Goal: Task Accomplishment & Management: Manage account settings

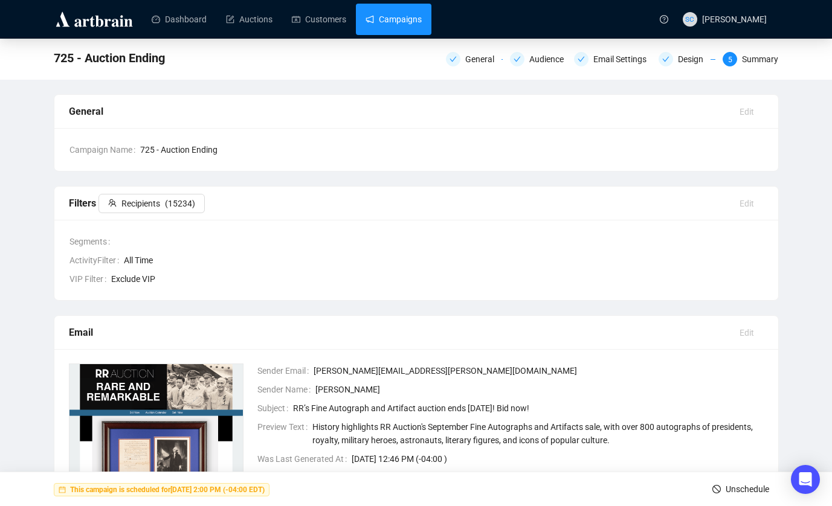
click at [421, 13] on link "Campaigns" at bounding box center [394, 19] width 56 height 31
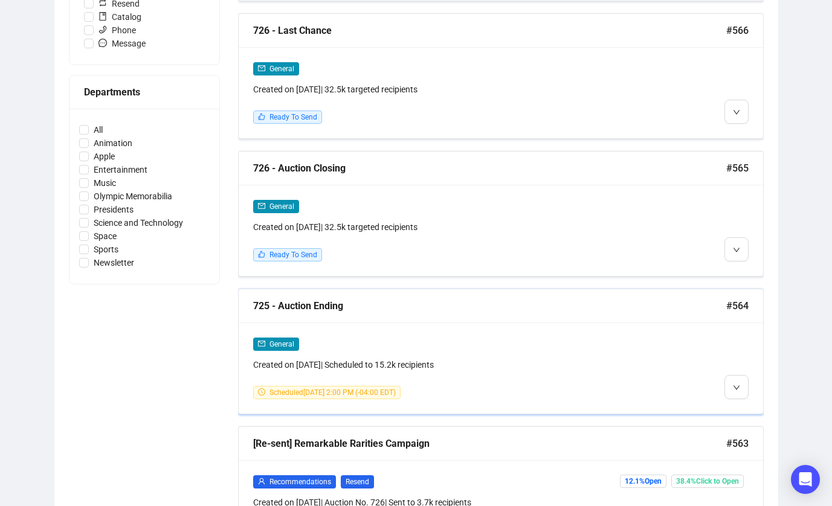
scroll to position [495, 0]
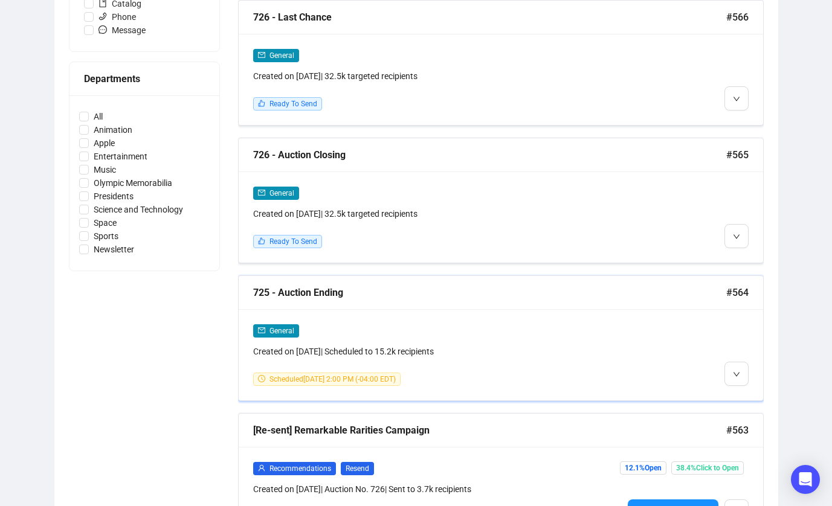
click at [701, 350] on div at bounding box center [686, 355] width 126 height 62
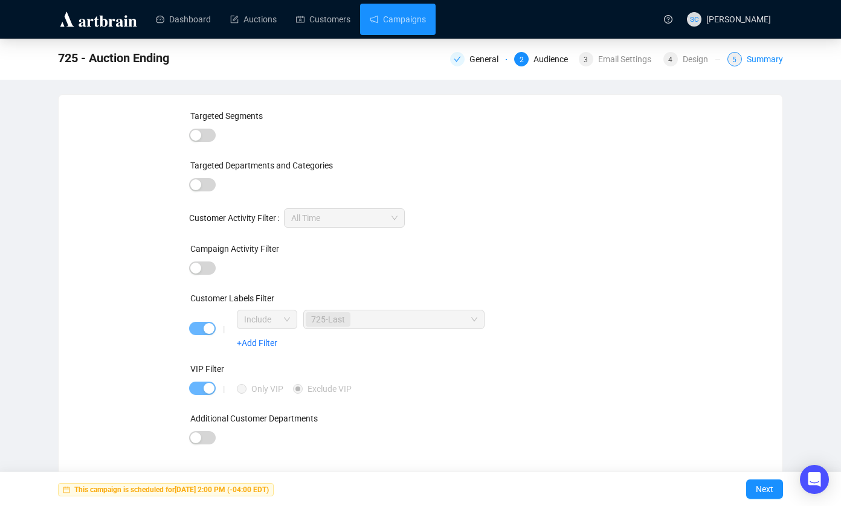
click at [760, 57] on div "Summary" at bounding box center [765, 59] width 36 height 15
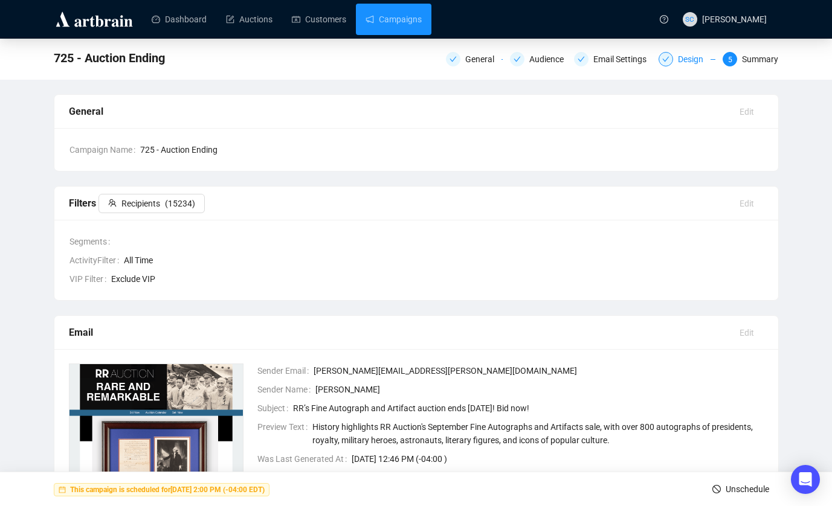
click at [688, 59] on div "Design" at bounding box center [694, 59] width 33 height 15
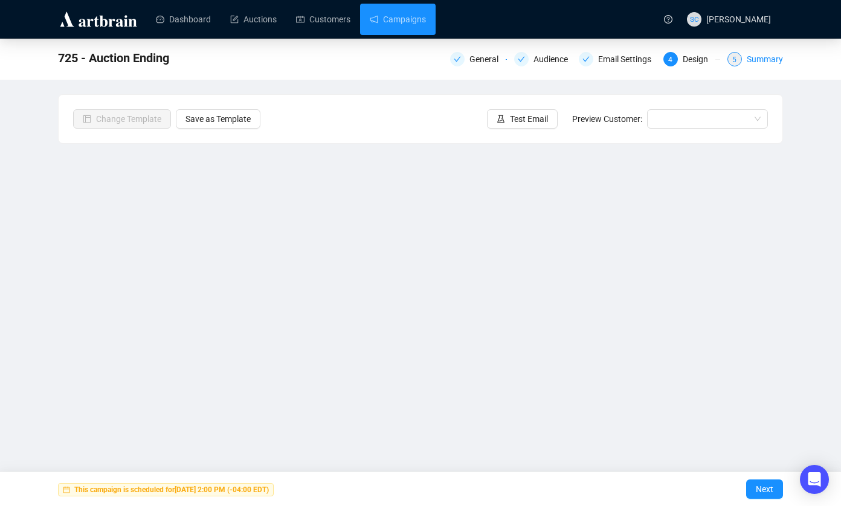
click at [767, 59] on div "Summary" at bounding box center [765, 59] width 36 height 15
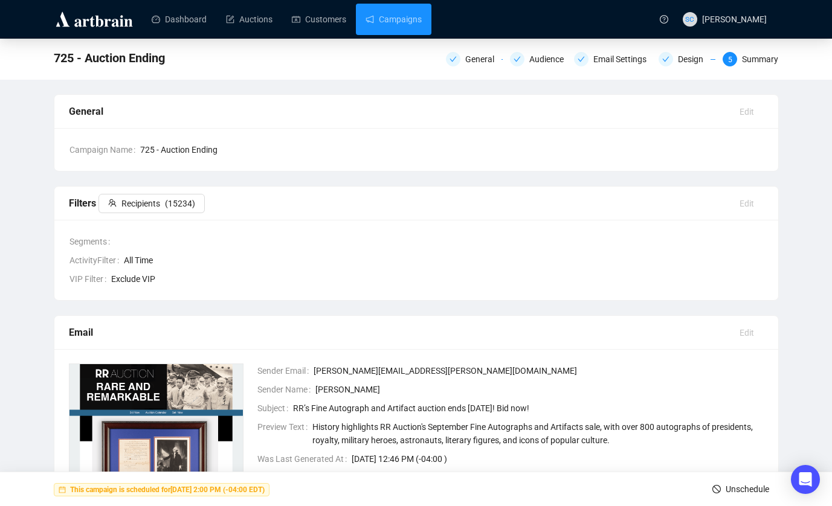
click at [736, 486] on span "Unschedule" at bounding box center [748, 490] width 44 height 34
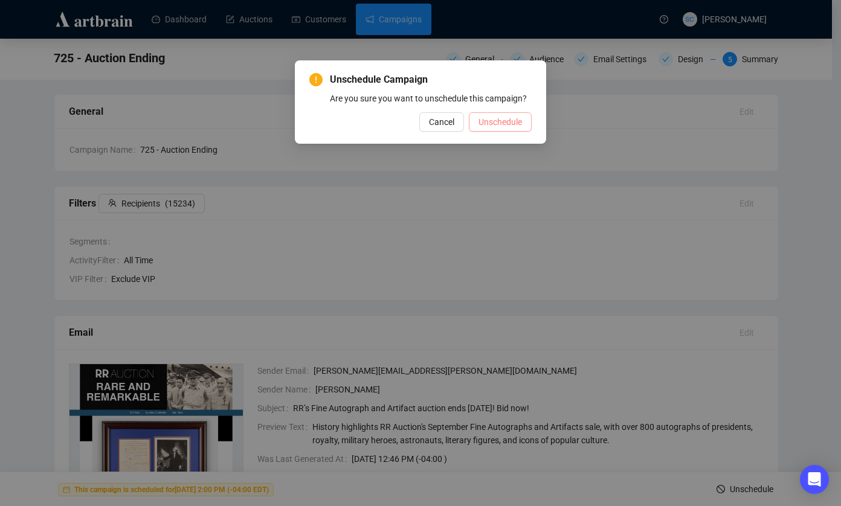
click at [511, 129] on span "Unschedule" at bounding box center [501, 121] width 44 height 13
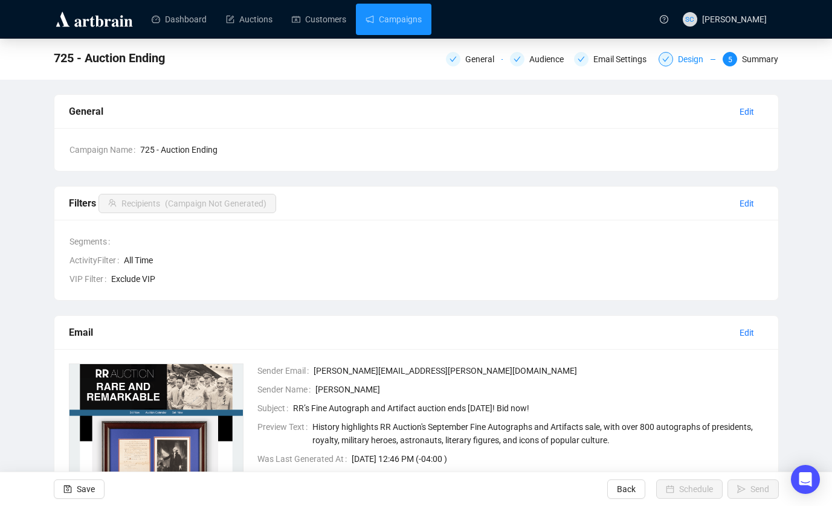
click at [688, 57] on div "Design" at bounding box center [694, 59] width 33 height 15
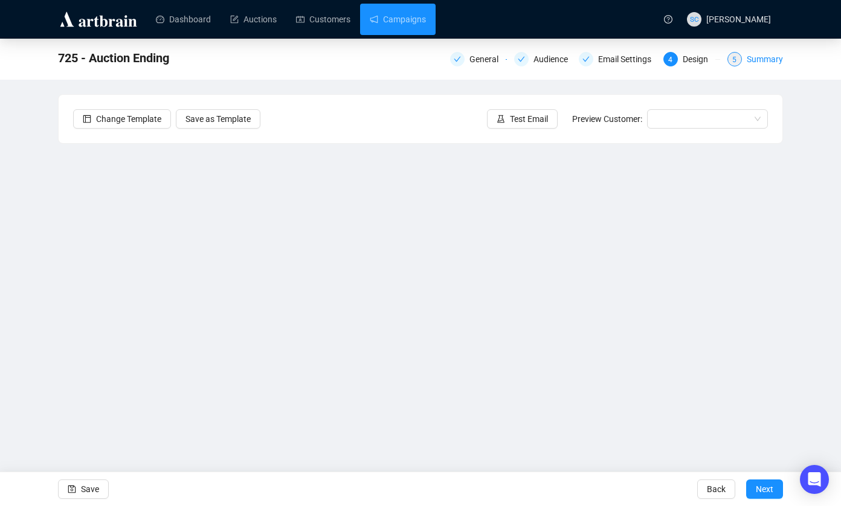
click at [768, 53] on div "Summary" at bounding box center [765, 59] width 36 height 15
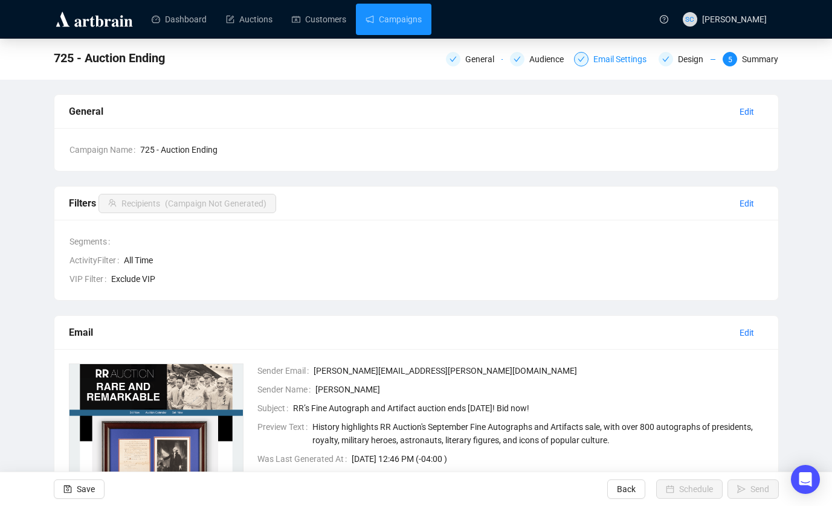
click at [627, 58] on div "Email Settings" at bounding box center [623, 59] width 60 height 15
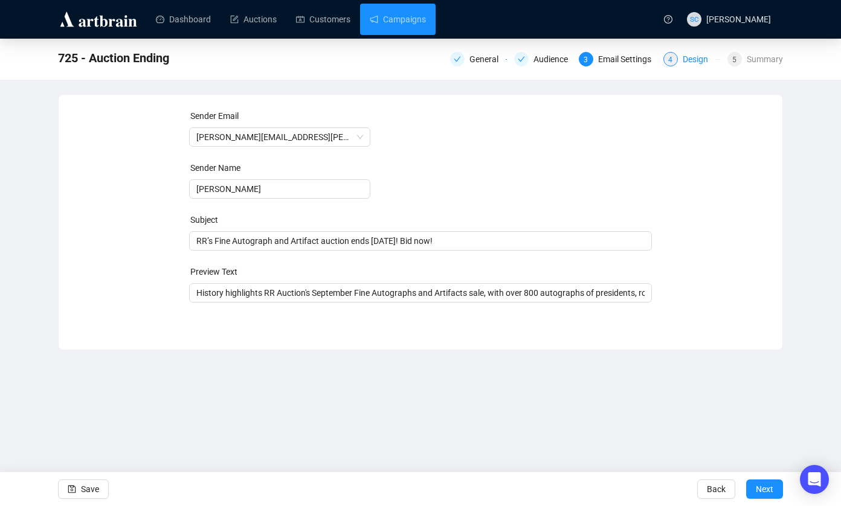
click at [692, 60] on div "Design" at bounding box center [699, 59] width 33 height 15
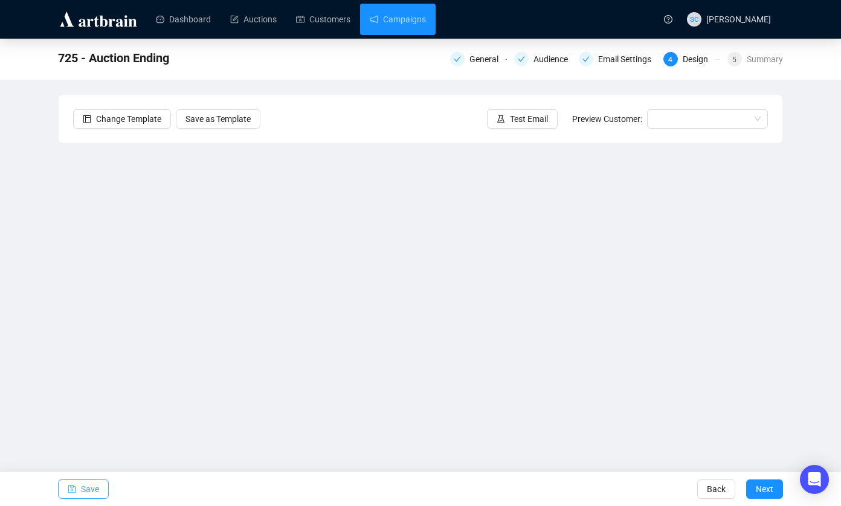
click at [95, 488] on span "Save" at bounding box center [90, 490] width 18 height 34
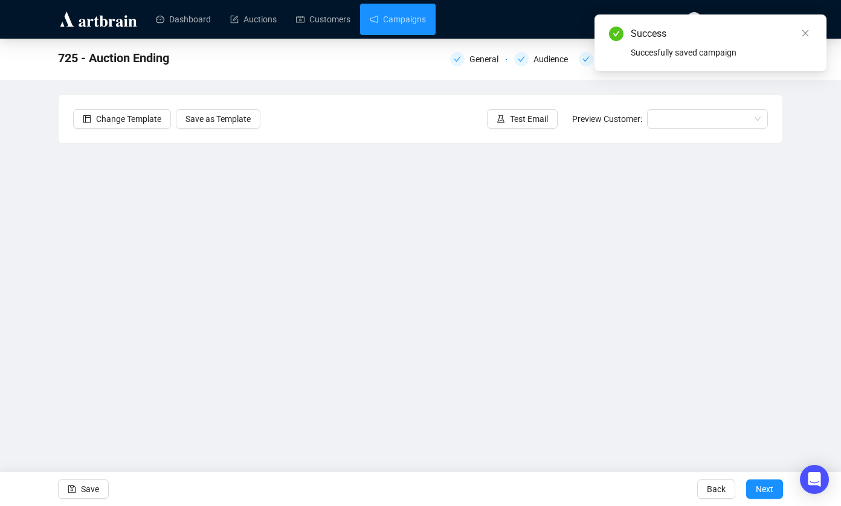
click at [781, 71] on div "Success Succesfully saved campaign" at bounding box center [711, 43] width 232 height 57
click at [772, 489] on span "Next" at bounding box center [765, 490] width 18 height 34
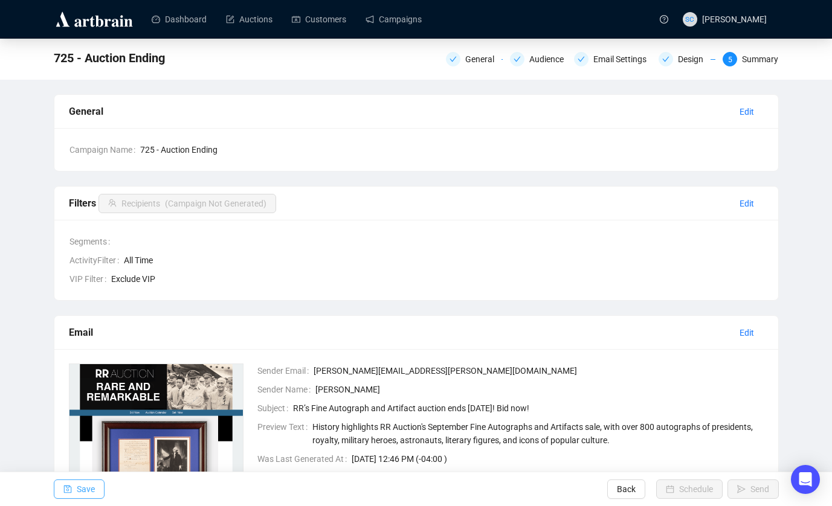
click at [83, 481] on span "Save" at bounding box center [86, 490] width 18 height 34
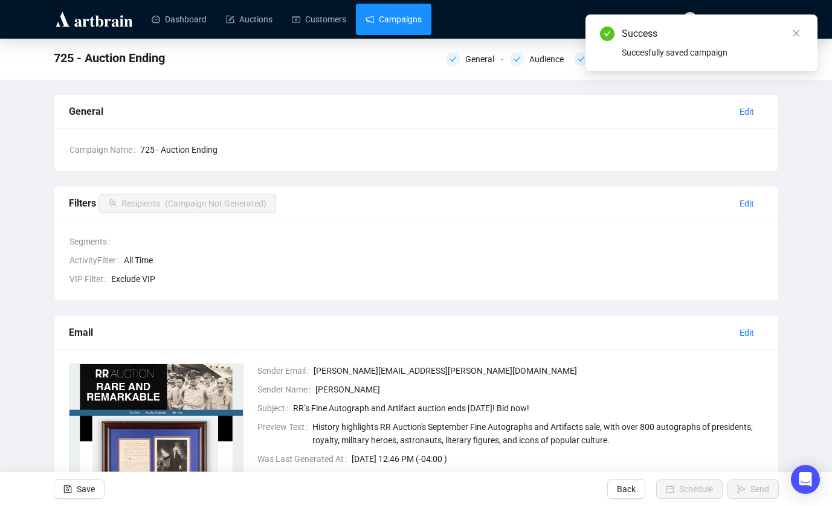
click at [422, 19] on link "Campaigns" at bounding box center [394, 19] width 56 height 31
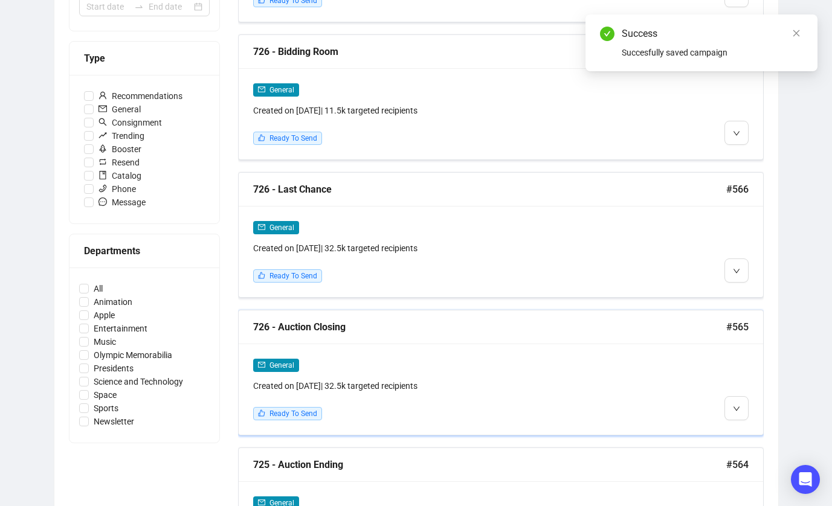
scroll to position [634, 0]
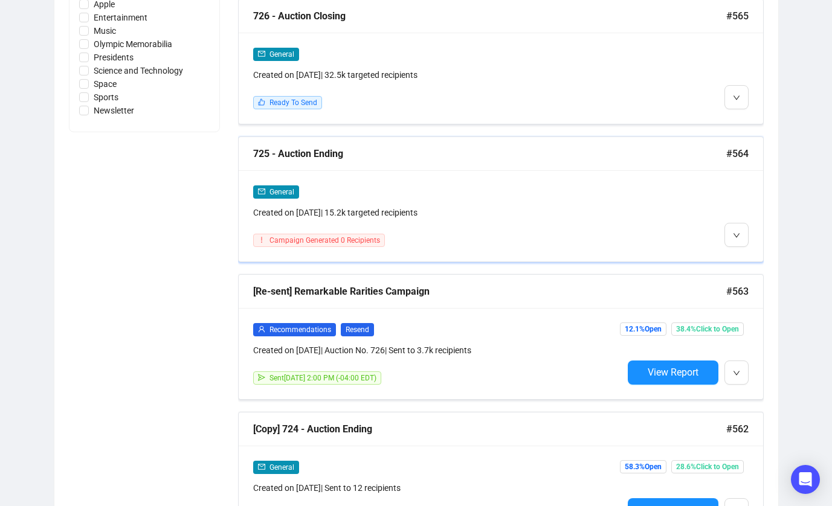
click at [545, 201] on div "General Created on Sep 5, 2025 | 15.2k targeted recipients" at bounding box center [438, 202] width 370 height 34
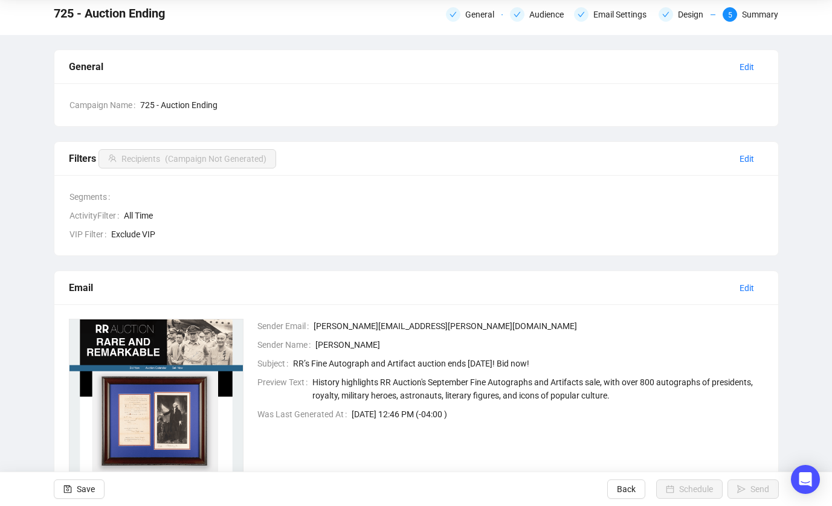
scroll to position [29, 0]
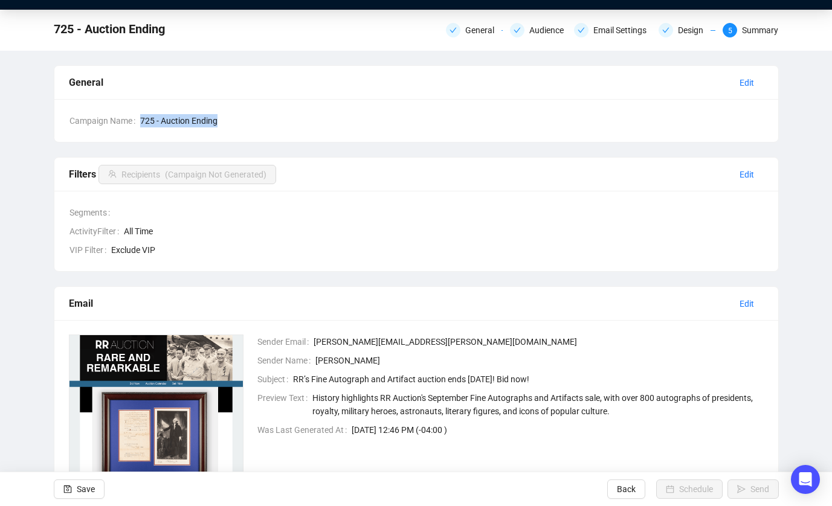
drag, startPoint x: 243, startPoint y: 118, endPoint x: 142, endPoint y: 117, distance: 100.9
click at [141, 117] on div "Campaign Name 725 - Auction Ending" at bounding box center [416, 120] width 694 height 13
copy div "725 - Auction Ending"
click at [104, 483] on div "Save Back Schedule Send" at bounding box center [416, 489] width 832 height 34
click at [97, 490] on button "Save" at bounding box center [79, 489] width 51 height 19
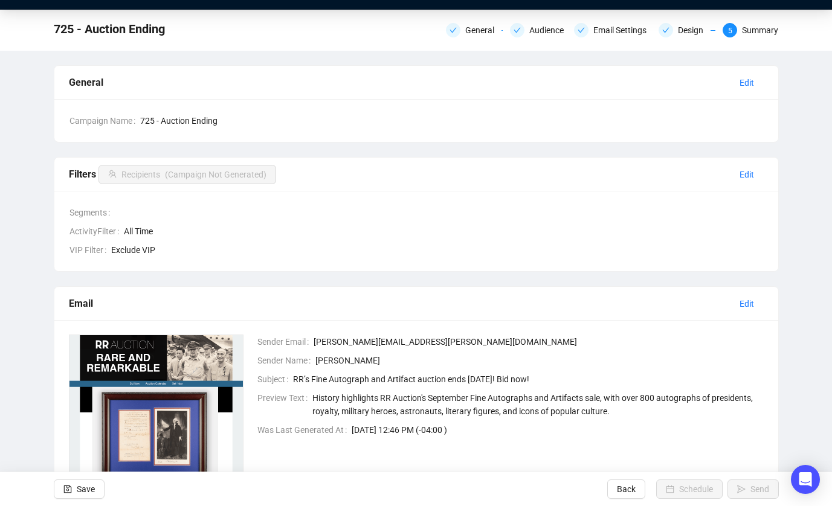
scroll to position [0, 0]
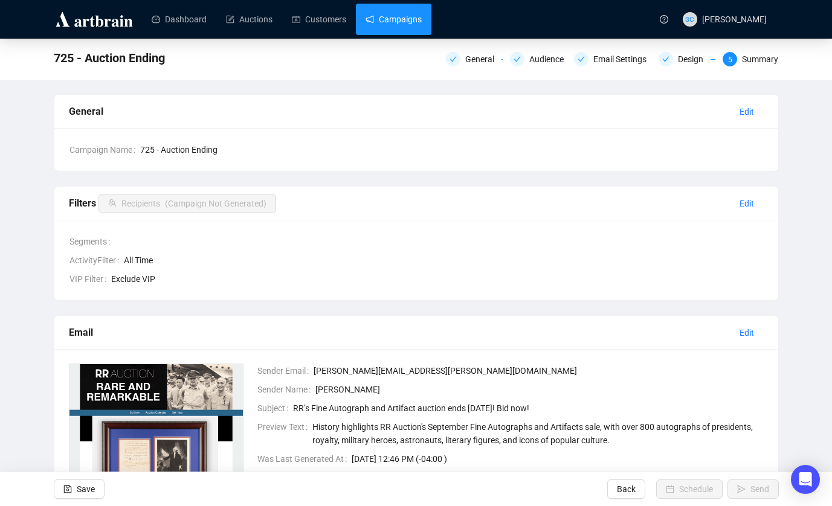
click at [422, 27] on link "Campaigns" at bounding box center [394, 19] width 56 height 31
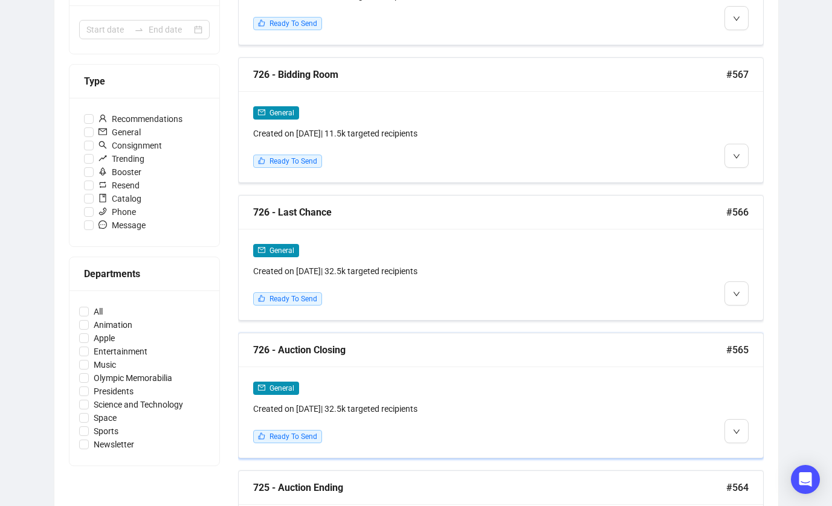
scroll to position [375, 0]
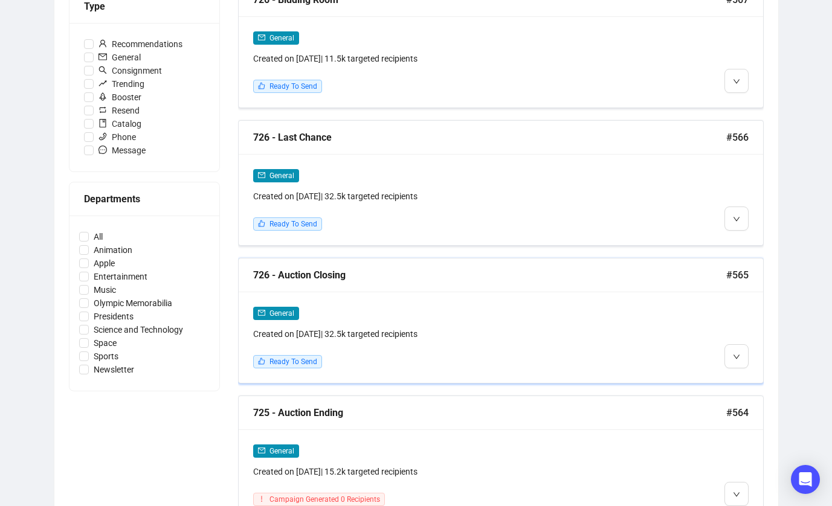
click at [420, 341] on div "General Created on Sep 5, 2025 | 32.5k targeted recipients Ready To Send" at bounding box center [438, 337] width 370 height 62
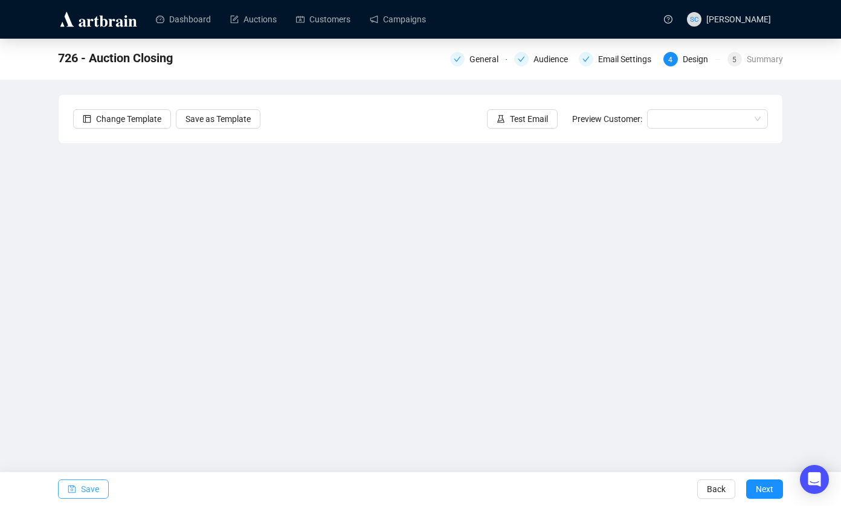
click at [91, 485] on span "Save" at bounding box center [90, 490] width 18 height 34
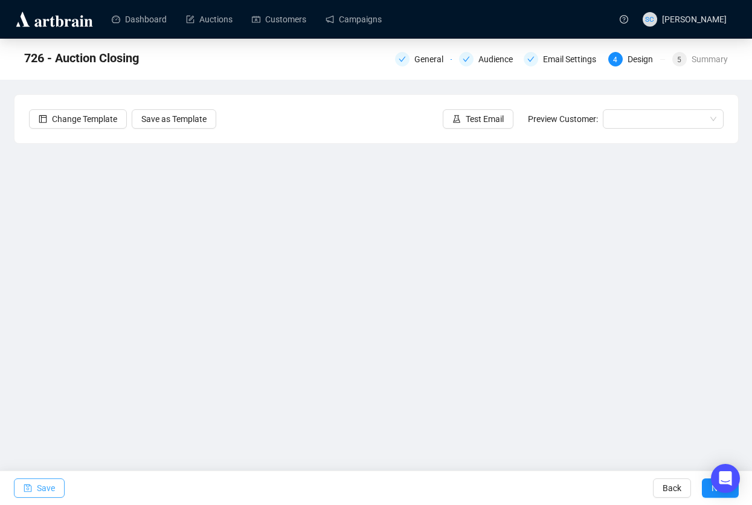
click at [44, 492] on span "Save" at bounding box center [46, 488] width 18 height 34
click at [37, 489] on span "Save" at bounding box center [46, 488] width 18 height 34
click at [49, 486] on span "Save" at bounding box center [46, 488] width 18 height 34
click at [50, 488] on span "Save" at bounding box center [46, 488] width 18 height 34
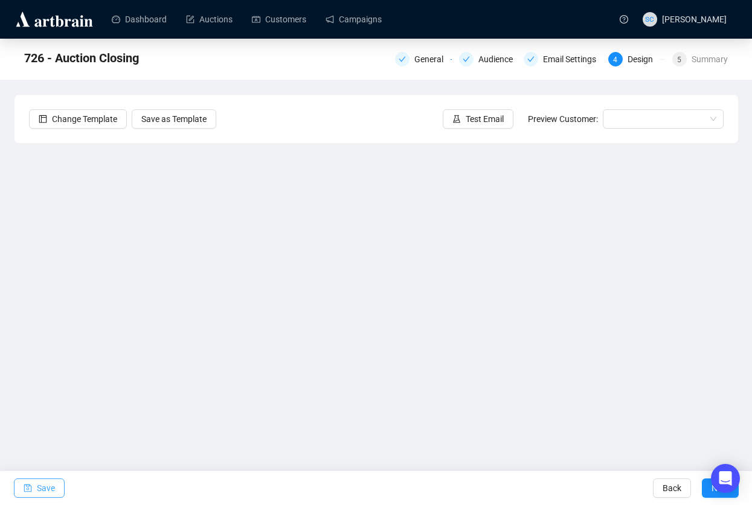
click at [43, 485] on span "Save" at bounding box center [46, 488] width 18 height 34
click at [453, 131] on div "Change Template Save as Template Test Email Preview Customer:" at bounding box center [377, 119] width 724 height 48
click at [479, 114] on span "Test Email" at bounding box center [485, 118] width 38 height 13
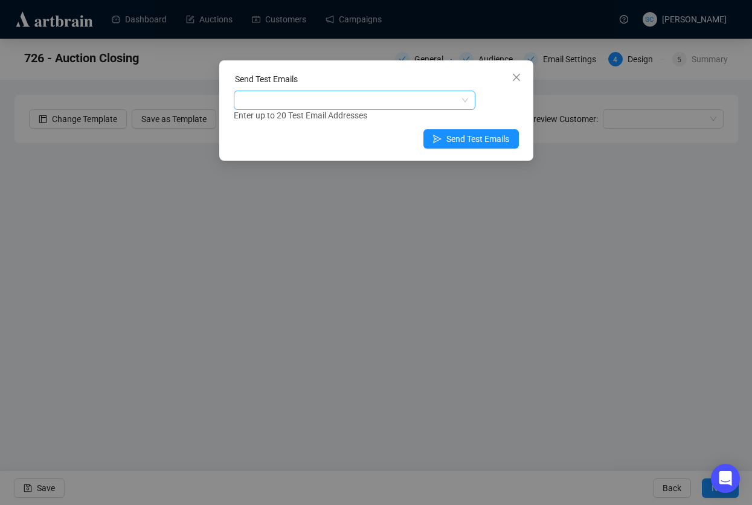
drag, startPoint x: 430, startPoint y: 110, endPoint x: 416, endPoint y: 98, distance: 18.5
click at [429, 108] on div "Enter up to 20 Test Email Addresses" at bounding box center [376, 106] width 285 height 31
click at [411, 95] on div at bounding box center [348, 100] width 224 height 17
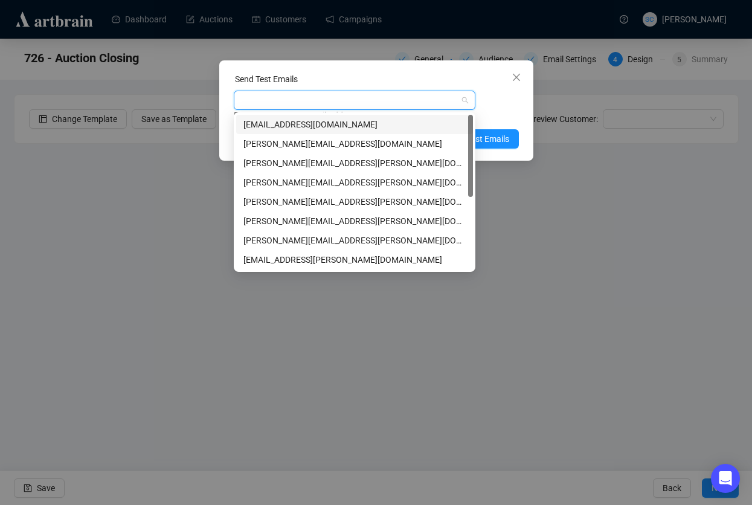
type input "s"
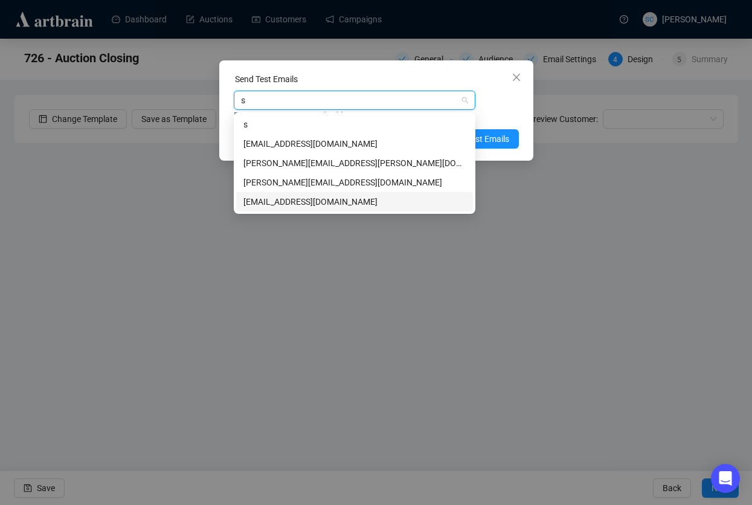
click at [365, 202] on div "sarina@rrauction.com" at bounding box center [355, 201] width 222 height 13
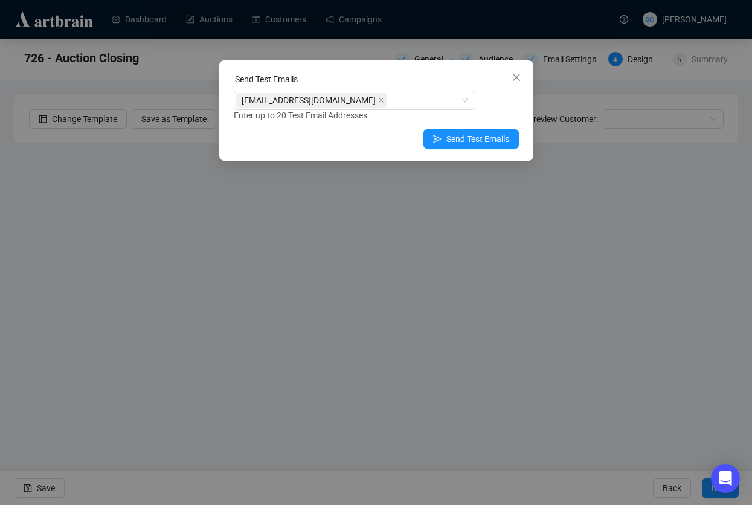
click at [503, 117] on div "Enter up to 20 Test Email Addresses" at bounding box center [376, 116] width 285 height 14
click at [501, 138] on span "Send Test Emails" at bounding box center [478, 138] width 63 height 13
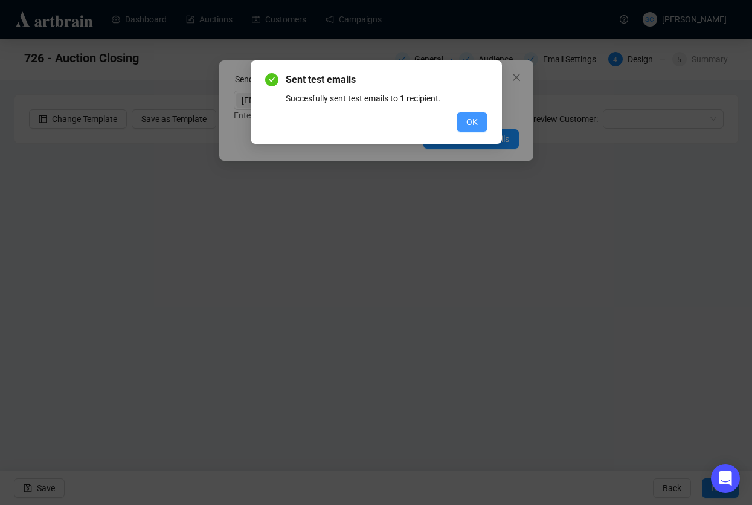
click at [471, 122] on span "OK" at bounding box center [471, 121] width 11 height 13
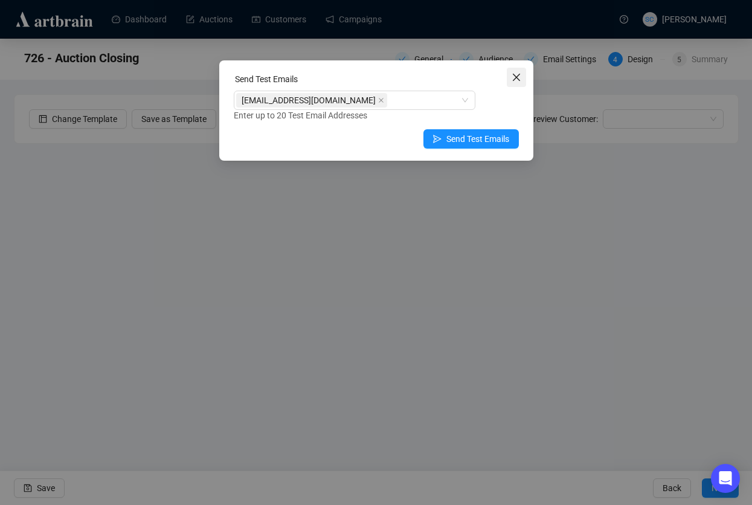
click at [522, 77] on span "Close" at bounding box center [516, 78] width 19 height 10
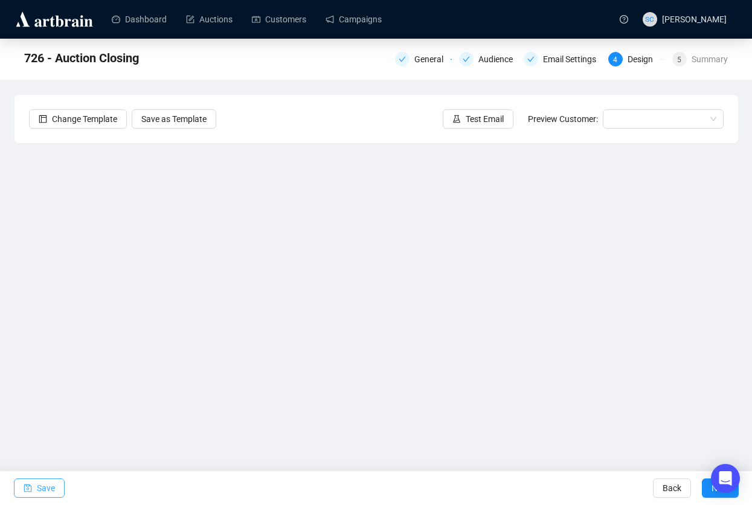
click at [28, 491] on icon "save" at bounding box center [28, 489] width 8 height 8
click at [505, 52] on div "Audience" at bounding box center [500, 59] width 42 height 15
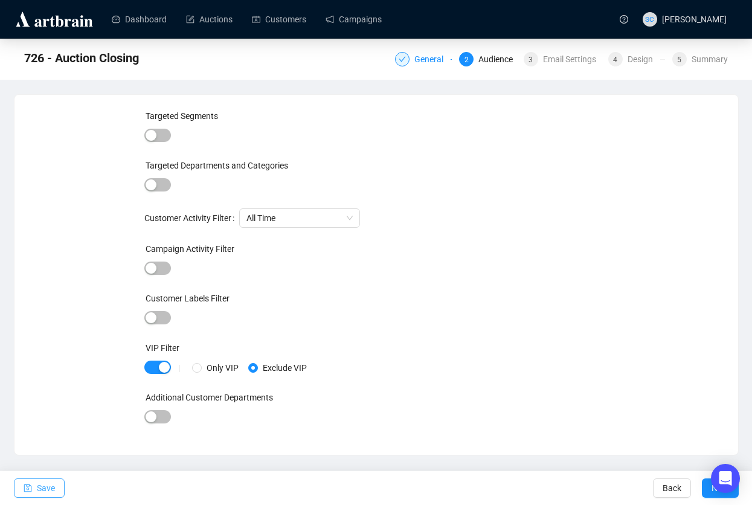
click at [425, 57] on div "General" at bounding box center [433, 59] width 36 height 15
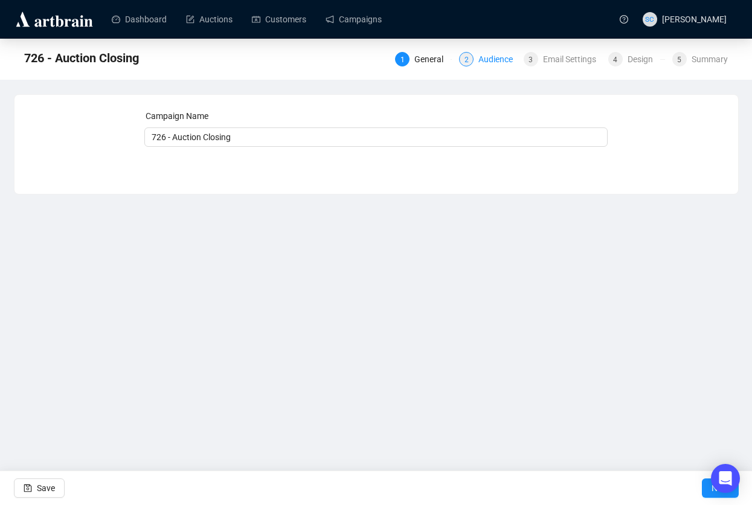
click at [488, 57] on div "Audience" at bounding box center [500, 59] width 42 height 15
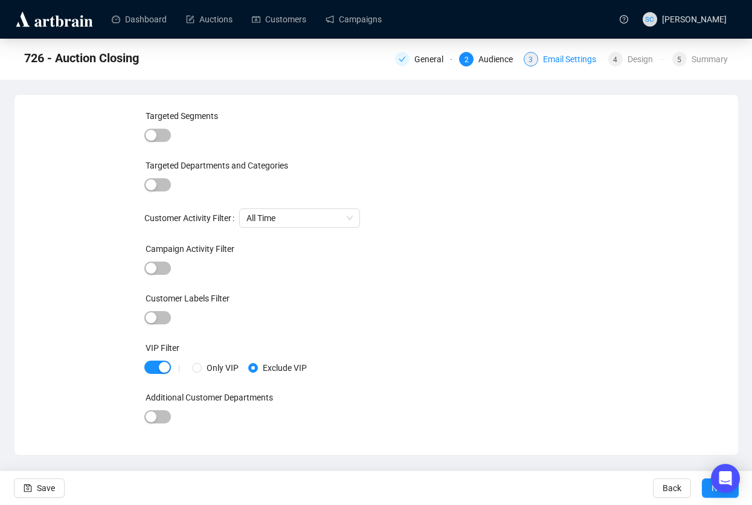
click at [543, 58] on div "Email Settings" at bounding box center [573, 59] width 60 height 15
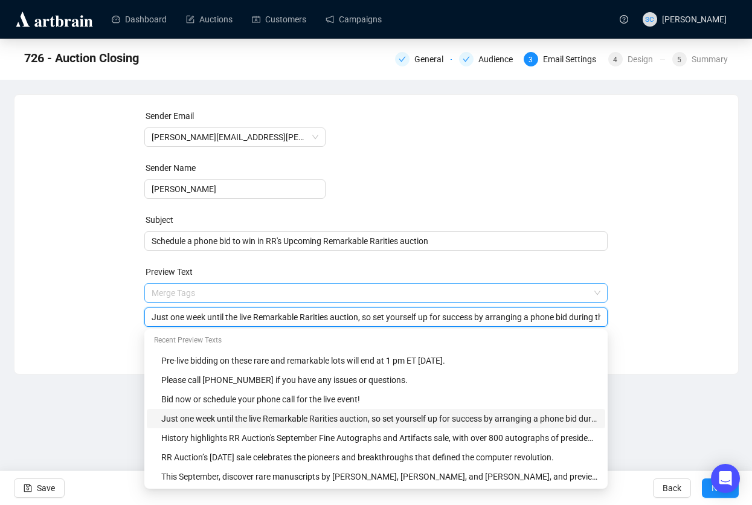
drag, startPoint x: 397, startPoint y: 299, endPoint x: 463, endPoint y: 302, distance: 66.5
click at [463, 302] on span "Merge Tags Just one week until the live Remarkable Rarities auction, so set you…" at bounding box center [375, 305] width 463 height 34
click at [373, 312] on input "Just one week until the live Remarkable Rarities auction, so set yourself up fo…" at bounding box center [376, 317] width 449 height 13
drag, startPoint x: 416, startPoint y: 319, endPoint x: 622, endPoint y: 320, distance: 206.7
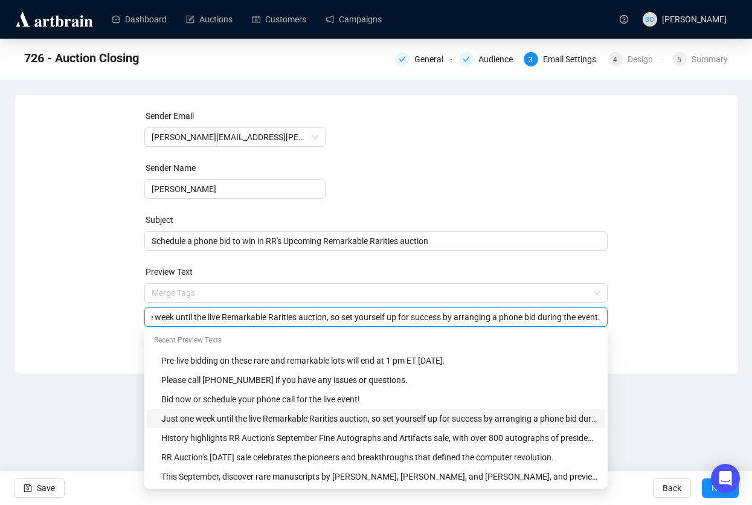
click at [622, 320] on div "Sender Email Bob.Eaton@rrauction.com Sender Name Bob Eaton Subject Schedule a p…" at bounding box center [376, 225] width 695 height 232
drag, startPoint x: 565, startPoint y: 187, endPoint x: 549, endPoint y: 192, distance: 16.9
click at [565, 187] on form "Sender Email Bob.Eaton@rrauction.com Sender Name Bob Eaton Subject Schedule a p…" at bounding box center [375, 218] width 463 height 218
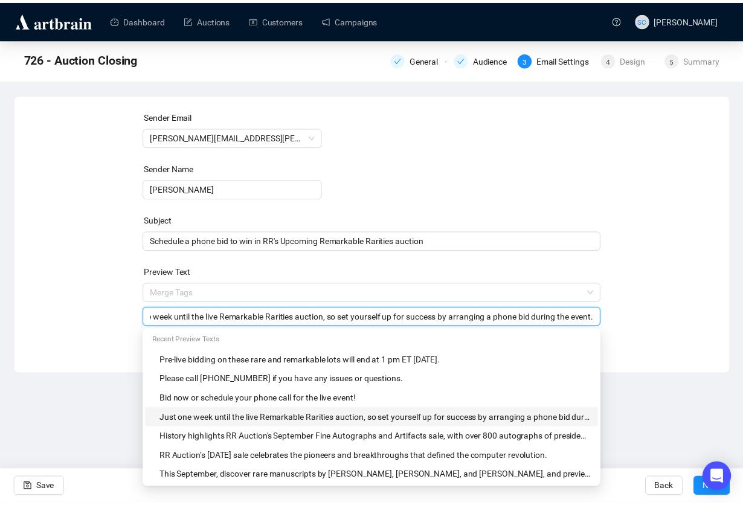
scroll to position [0, 0]
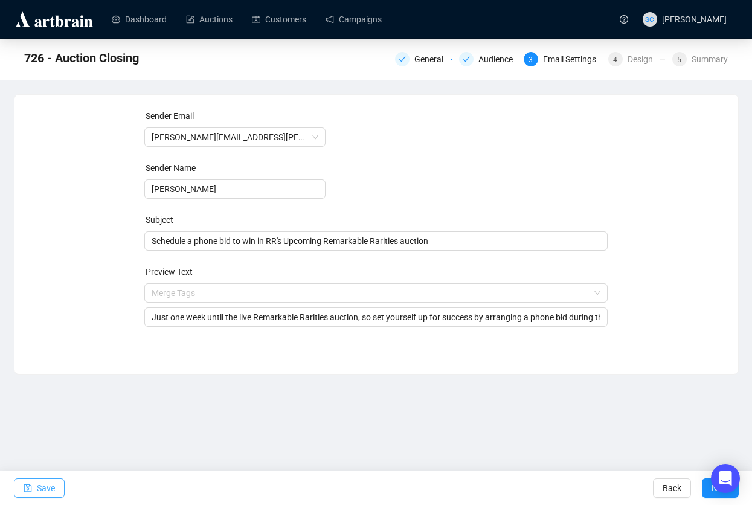
drag, startPoint x: 39, startPoint y: 489, endPoint x: 47, endPoint y: 487, distance: 8.1
click at [39, 489] on span "Save" at bounding box center [46, 488] width 18 height 34
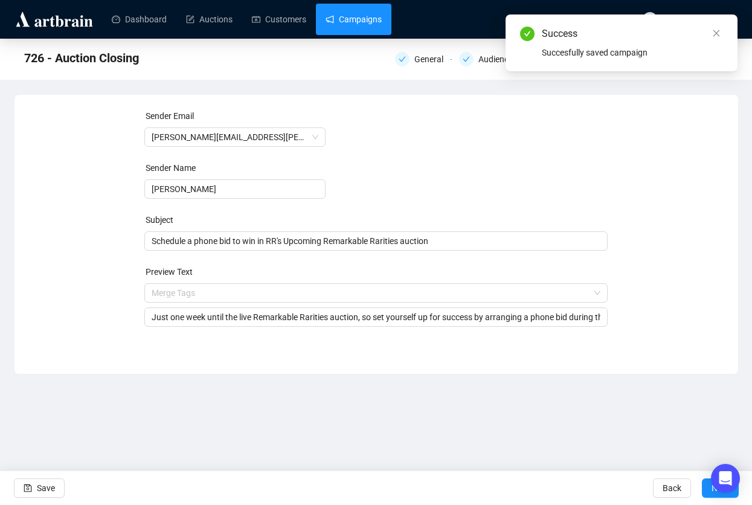
click at [382, 18] on link "Campaigns" at bounding box center [354, 19] width 56 height 31
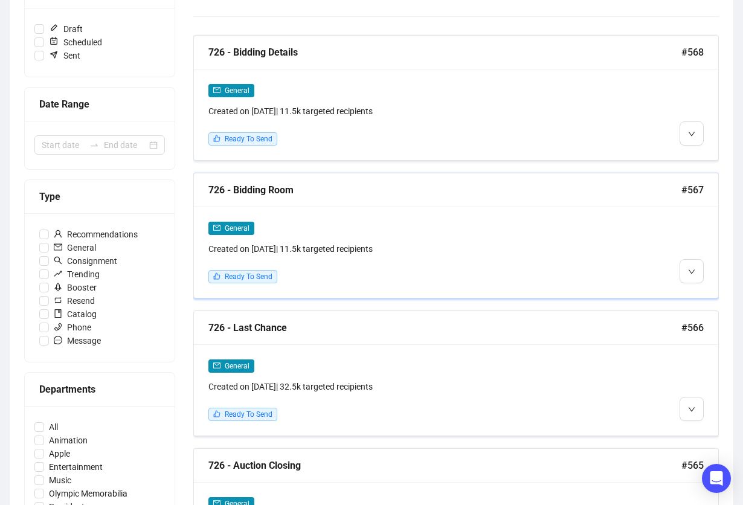
scroll to position [177, 0]
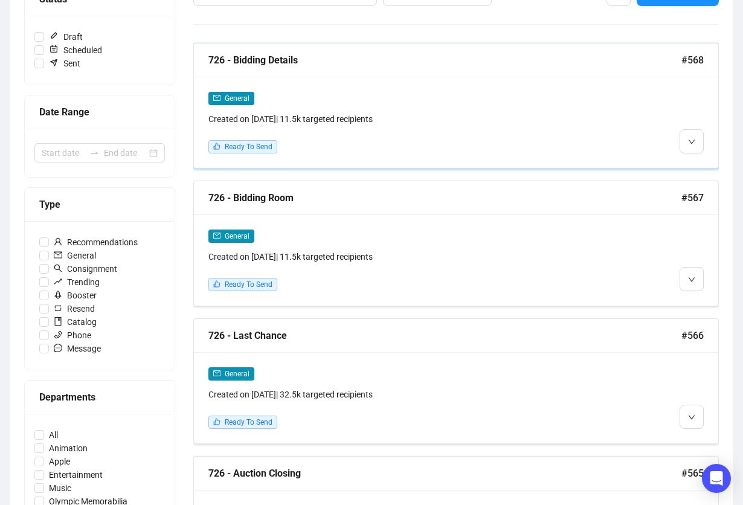
click at [503, 124] on div "Created on Sep 5, 2025 | 11.5k targeted recipients" at bounding box center [393, 118] width 370 height 13
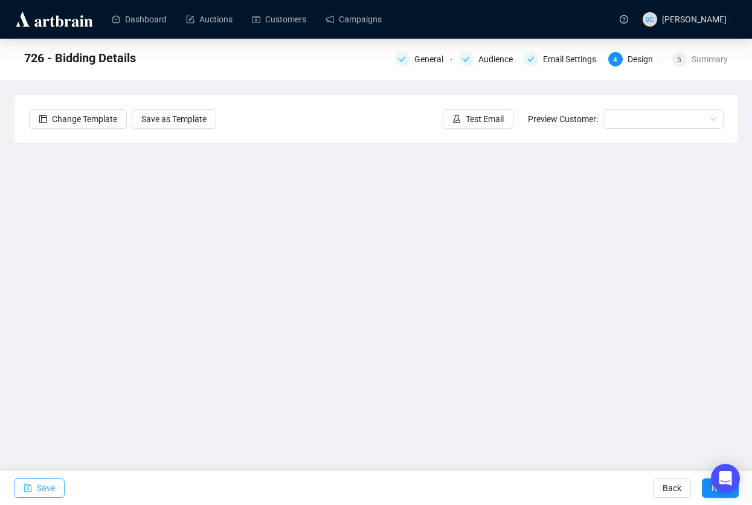
click at [38, 486] on span "Save" at bounding box center [46, 488] width 18 height 34
click at [425, 66] on div "General" at bounding box center [433, 59] width 36 height 15
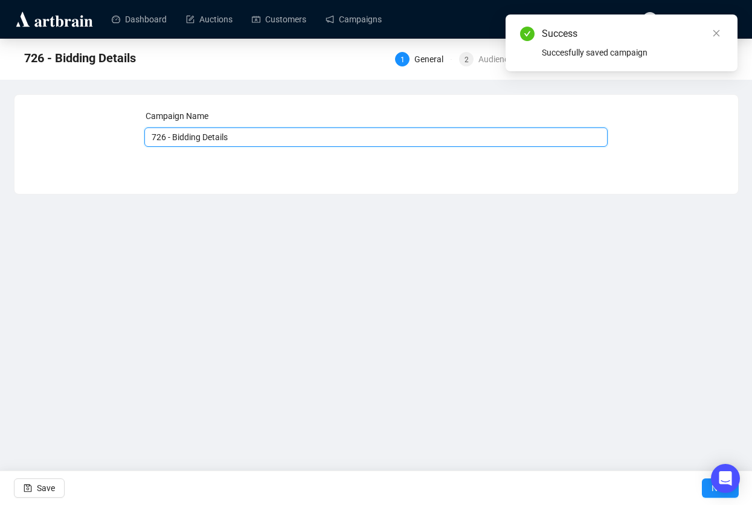
click at [298, 137] on input "726 - Bidding Details" at bounding box center [375, 136] width 463 height 19
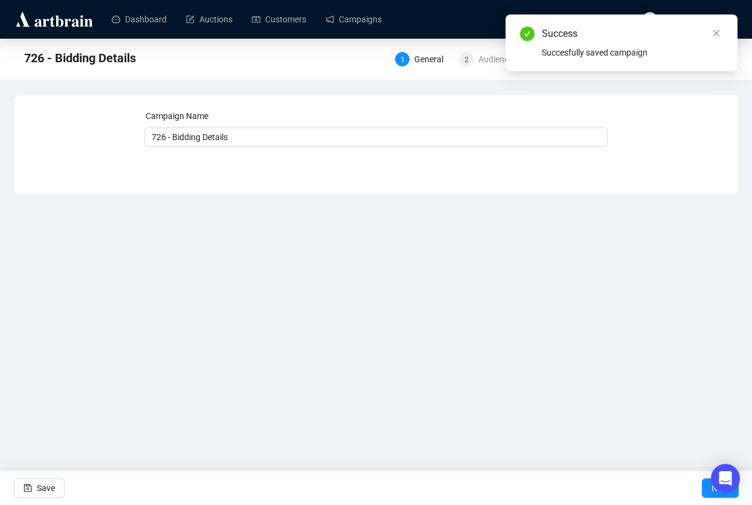
click at [477, 107] on div "Campaign Name 726 - Bidding Details Save Next" at bounding box center [377, 135] width 724 height 81
click at [469, 59] on div "2 Audience" at bounding box center [487, 59] width 57 height 15
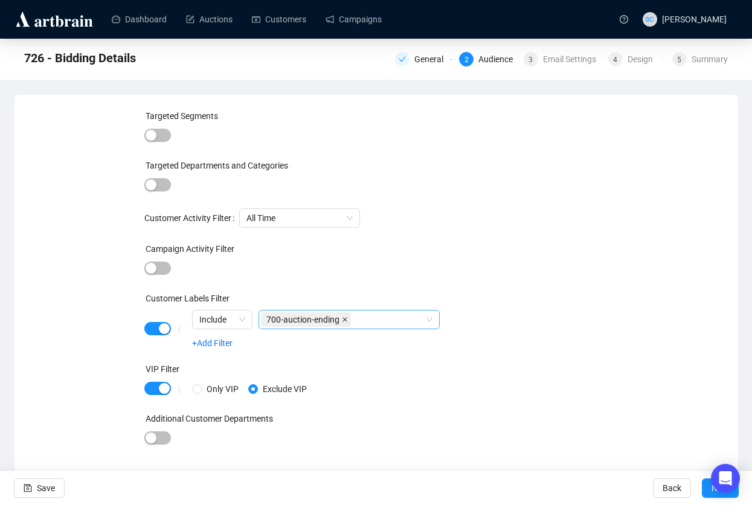
click at [347, 319] on icon "close" at bounding box center [345, 320] width 6 height 6
click at [550, 57] on div "Email Settings" at bounding box center [573, 59] width 60 height 15
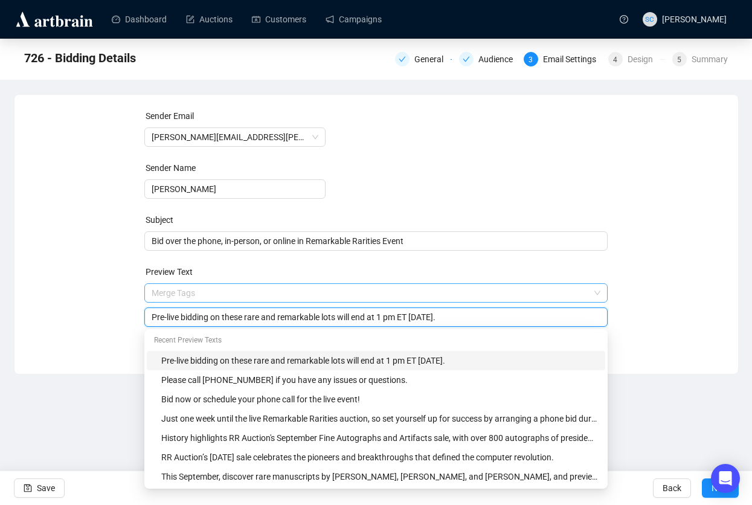
drag, startPoint x: 477, startPoint y: 291, endPoint x: 468, endPoint y: 291, distance: 9.7
click at [468, 291] on span "Merge Tags Pre-live bidding on these rare and remarkable lots will end at 1 pm …" at bounding box center [375, 305] width 463 height 34
click at [473, 291] on input "search" at bounding box center [371, 293] width 438 height 18
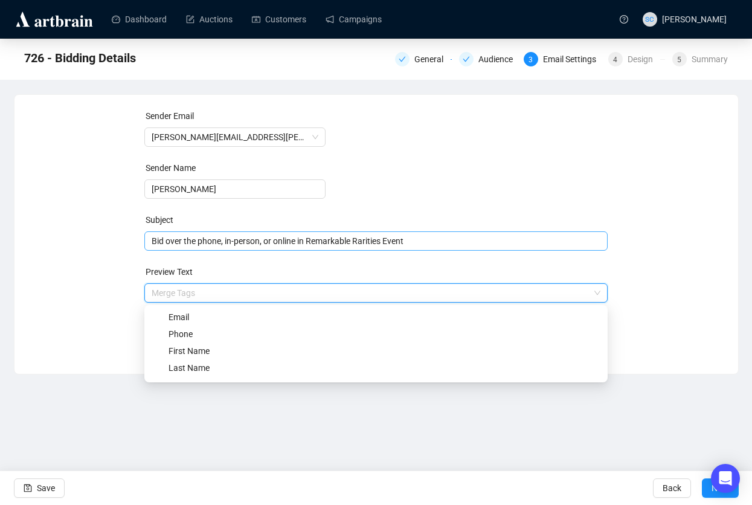
click at [476, 239] on span "Bid over the phone, in-person, or online in Remarkable Rarities Event" at bounding box center [375, 241] width 463 height 10
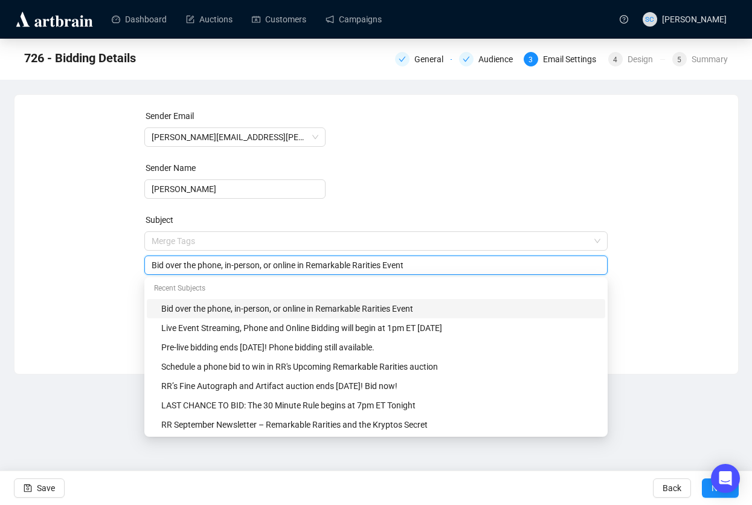
click at [490, 196] on form "Sender Email Bob.Eaton@rrauction.com Sender Name Bob Eaton Subject Merge Tags B…" at bounding box center [375, 218] width 463 height 218
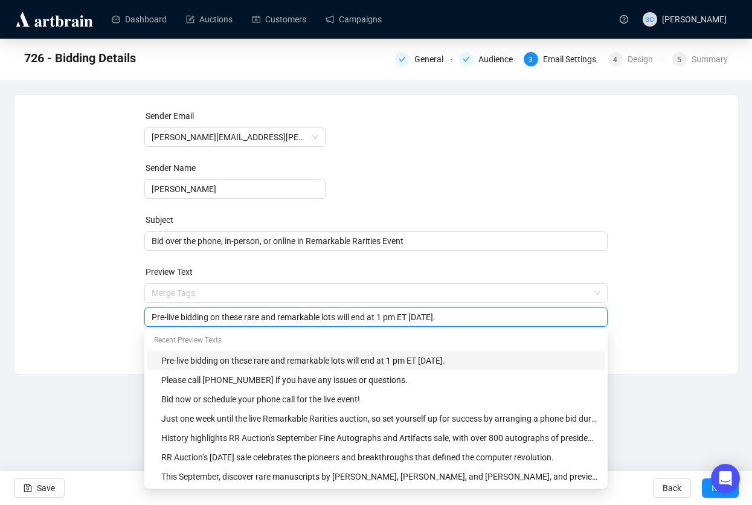
click at [474, 317] on input "Pre-live bidding on these rare and remarkable lots will end at 1 pm ET Septembe…" at bounding box center [376, 317] width 449 height 13
click at [474, 315] on input "Pre-live bidding on these rare and remarkable lots will end at 1 pm ET Septembe…" at bounding box center [376, 317] width 449 height 13
drag, startPoint x: 469, startPoint y: 316, endPoint x: 479, endPoint y: 317, distance: 9.7
click at [479, 317] on input "Pre-live bidding on these rare and remarkable lots will end at 1 pm ET Septembe…" at bounding box center [376, 317] width 449 height 13
click at [475, 313] on input "Pre-live bidding on these rare and remarkable lots will end at 1 pm ET Septembe…" at bounding box center [376, 317] width 449 height 13
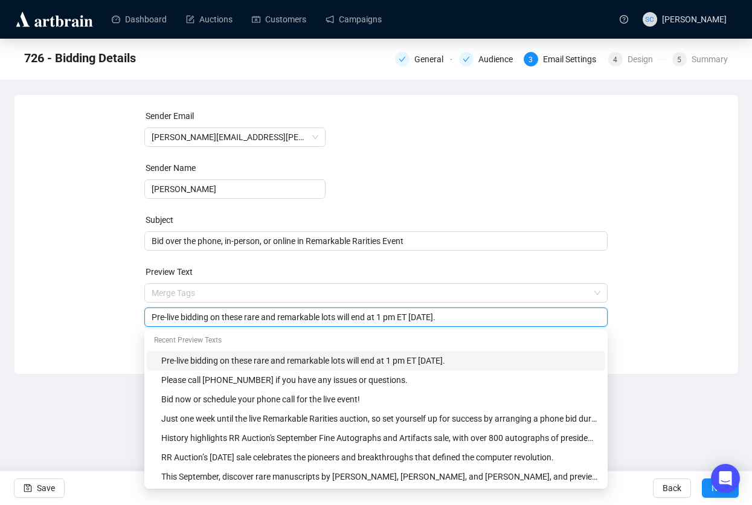
click at [475, 313] on input "Pre-live bidding on these rare and remarkable lots will end at 1 pm ET Septembe…" at bounding box center [376, 317] width 449 height 13
type input "Pre-live bidding on these rare and remarkable lots will end at 1 pm ET Septembe…"
click at [530, 225] on div "Subject" at bounding box center [375, 222] width 463 height 18
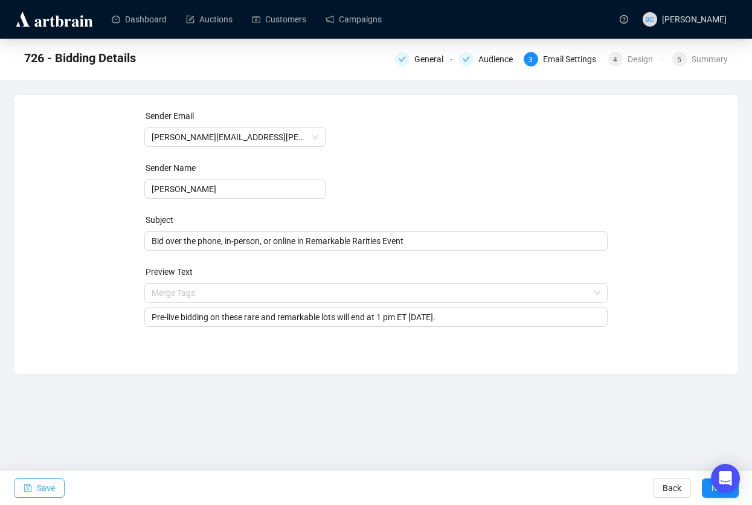
click at [58, 487] on button "Save" at bounding box center [39, 488] width 51 height 19
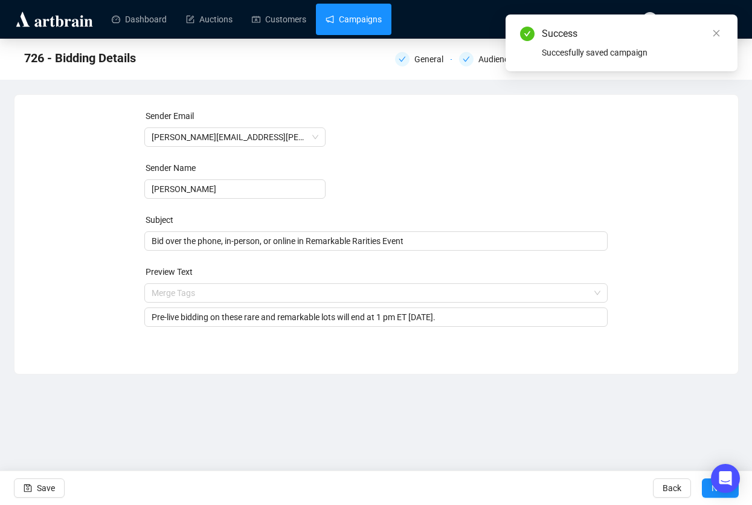
click at [378, 11] on link "Campaigns" at bounding box center [354, 19] width 56 height 31
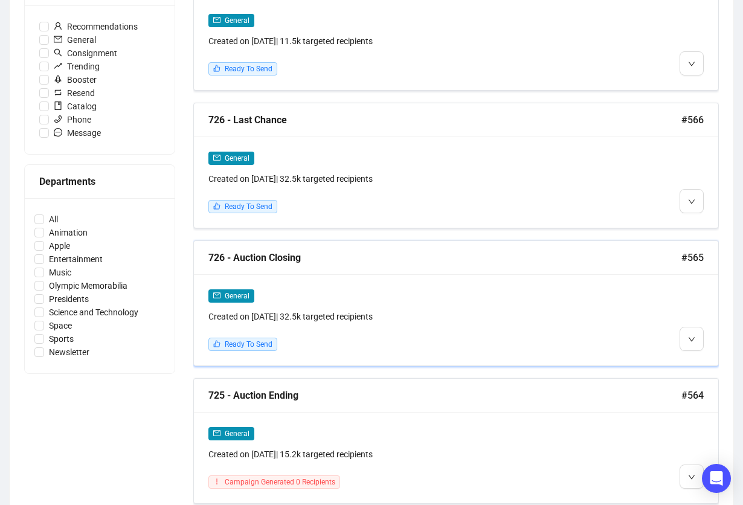
scroll to position [454, 0]
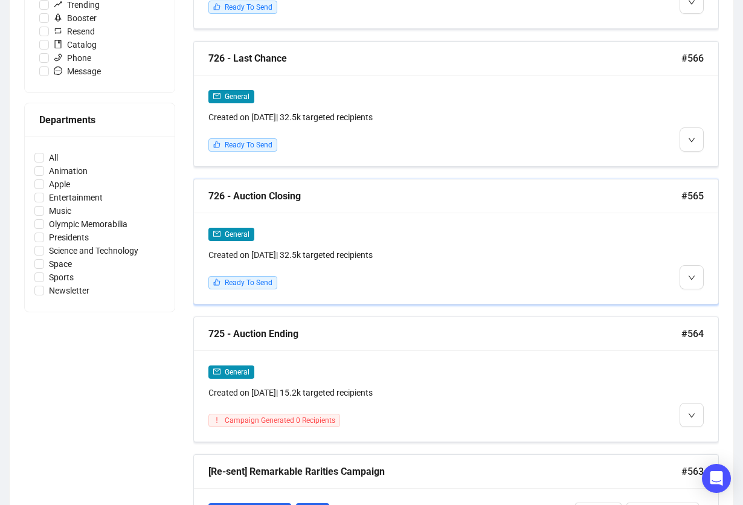
click at [393, 255] on div "Created on Sep 5, 2025 | 32.5k targeted recipients" at bounding box center [393, 254] width 370 height 13
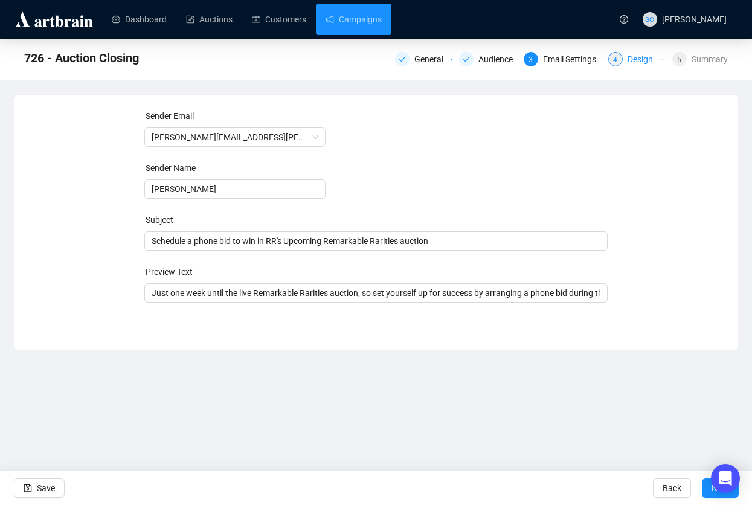
click at [630, 56] on div "Design" at bounding box center [644, 59] width 33 height 15
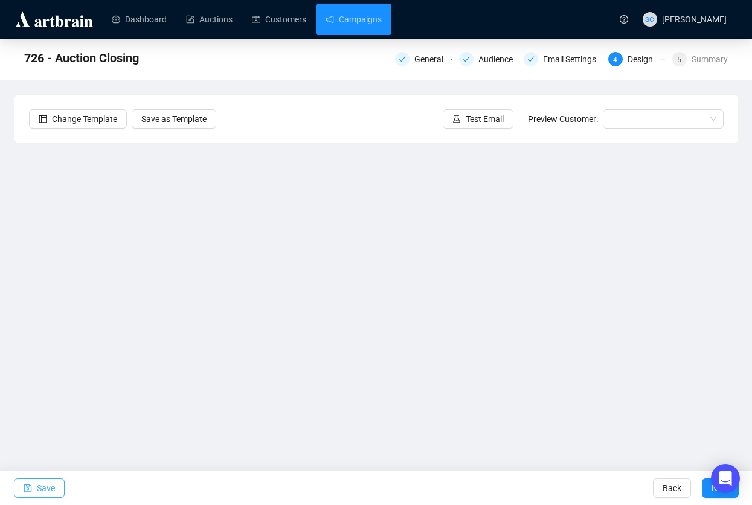
click at [47, 488] on span "Save" at bounding box center [46, 488] width 18 height 34
click at [373, 19] on link "Campaigns" at bounding box center [354, 19] width 56 height 31
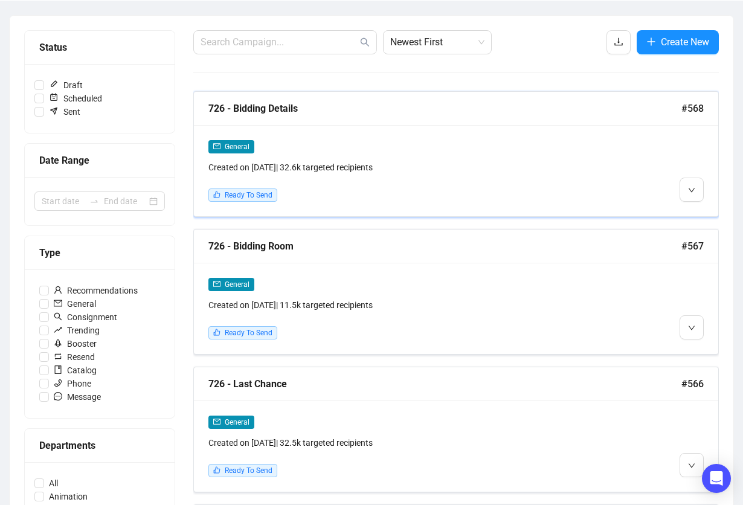
scroll to position [196, 0]
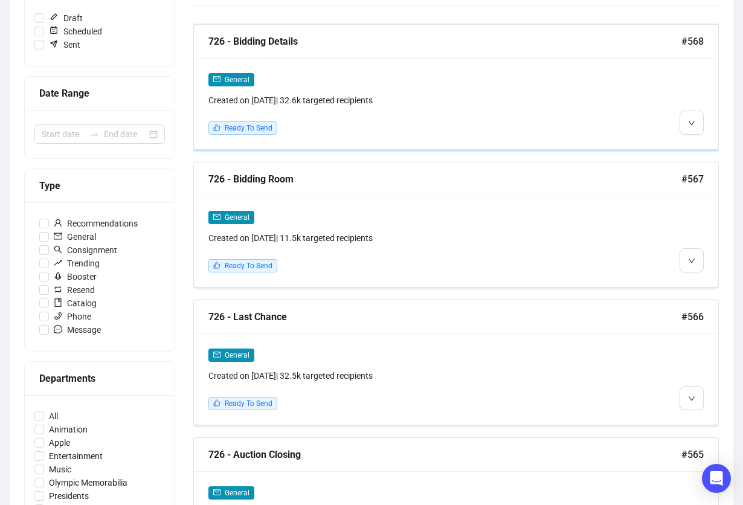
click at [403, 134] on div "General Created on Sep 5, 2025 | 32.6k targeted recipients Ready To Send" at bounding box center [456, 103] width 524 height 91
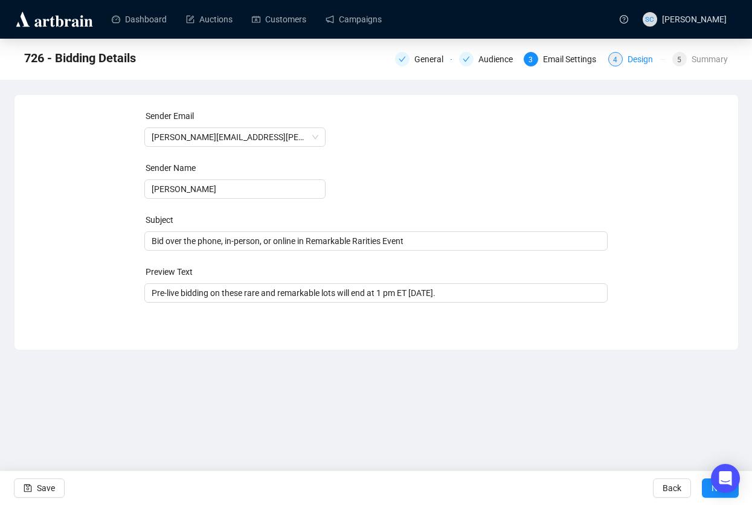
click at [623, 57] on div "4 Design" at bounding box center [636, 59] width 57 height 15
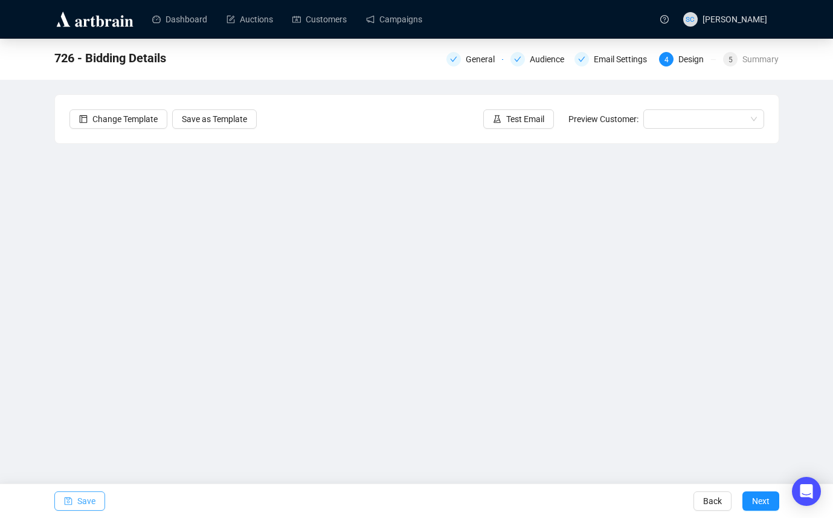
click at [64, 503] on icon "save" at bounding box center [68, 501] width 8 height 8
click at [77, 500] on span "Save" at bounding box center [86, 501] width 18 height 34
drag, startPoint x: 81, startPoint y: 499, endPoint x: 208, endPoint y: 463, distance: 131.6
click at [82, 499] on span "Save" at bounding box center [86, 501] width 18 height 34
click at [100, 493] on button "Save" at bounding box center [79, 500] width 51 height 19
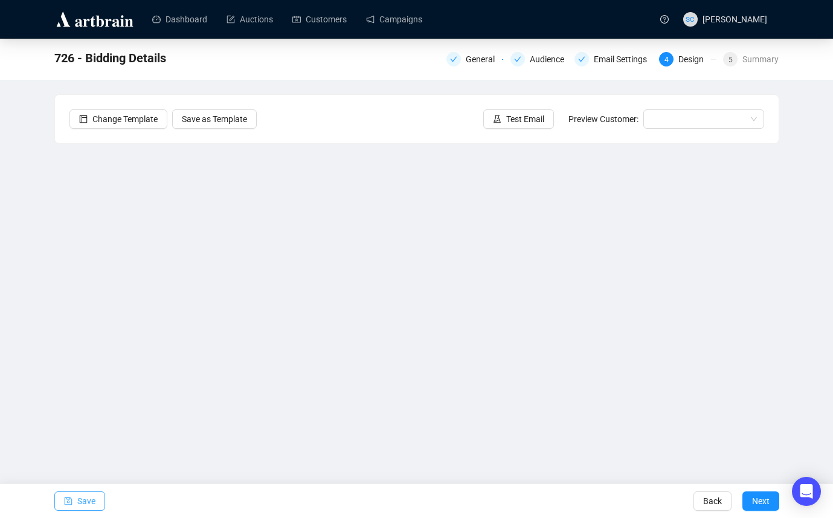
click at [73, 502] on button "Save" at bounding box center [79, 500] width 51 height 19
click at [93, 503] on span "Save" at bounding box center [86, 501] width 18 height 34
click at [98, 500] on button "Save" at bounding box center [79, 500] width 51 height 19
click at [88, 500] on span "Save" at bounding box center [86, 501] width 18 height 34
click at [85, 500] on span "Save" at bounding box center [86, 501] width 18 height 34
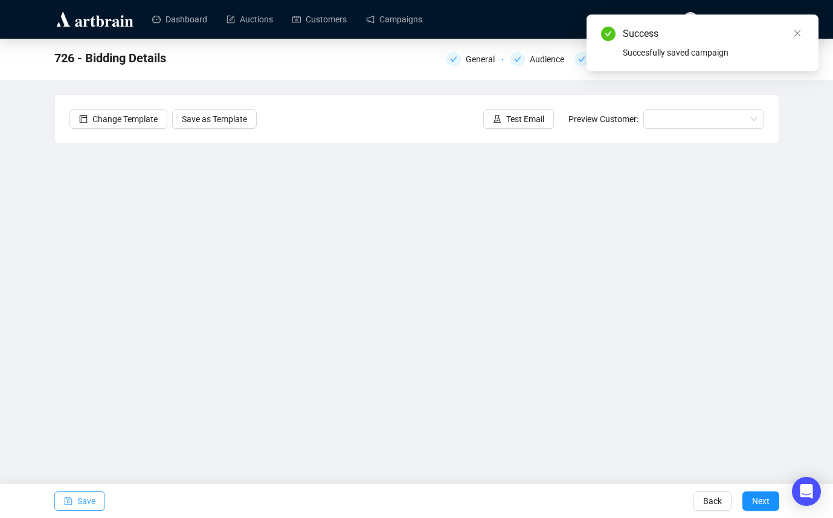
click at [86, 499] on span "Save" at bounding box center [86, 501] width 18 height 34
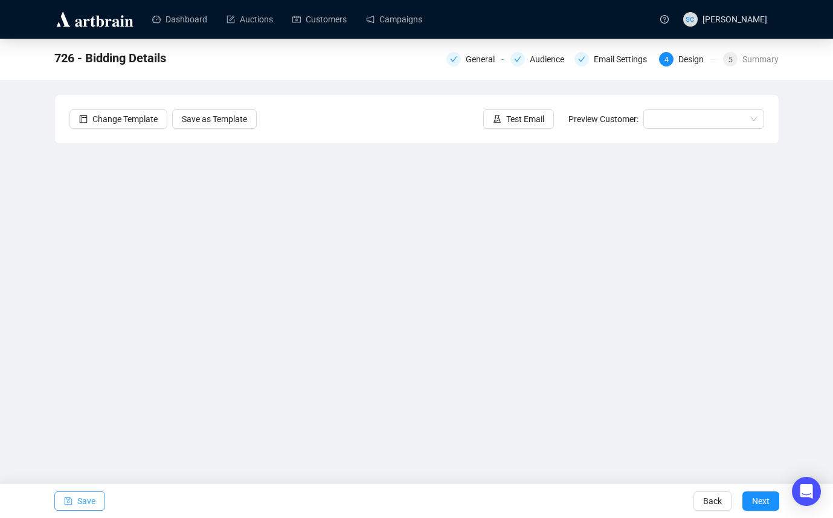
click at [65, 501] on button "Save" at bounding box center [79, 500] width 51 height 19
click at [94, 495] on span "Save" at bounding box center [86, 501] width 18 height 34
click at [422, 26] on link "Campaigns" at bounding box center [394, 19] width 56 height 31
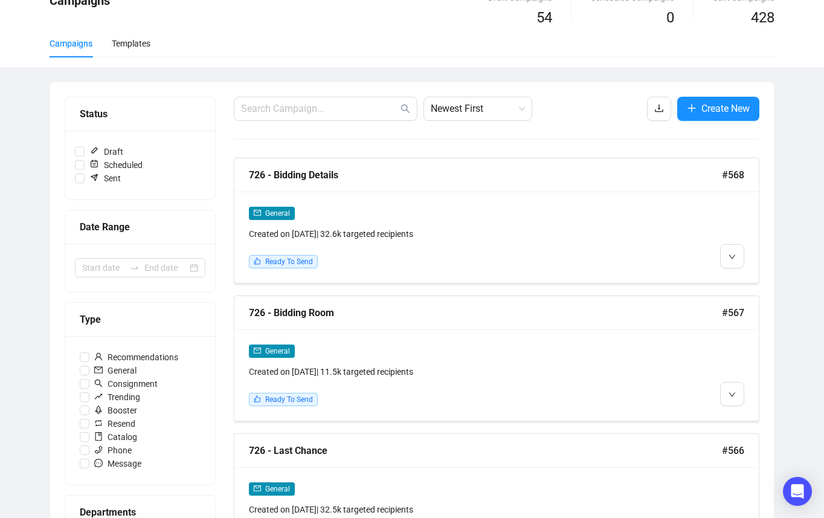
scroll to position [79, 0]
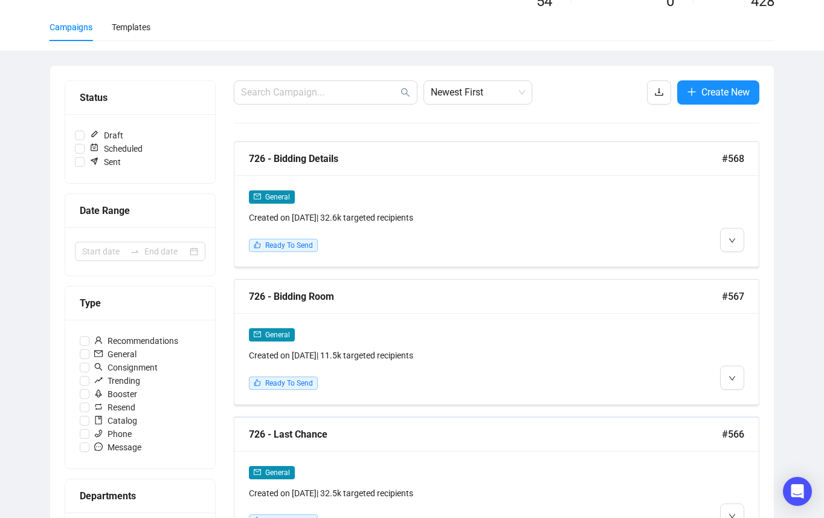
click at [388, 434] on div "726 - Last Chance" at bounding box center [485, 434] width 473 height 15
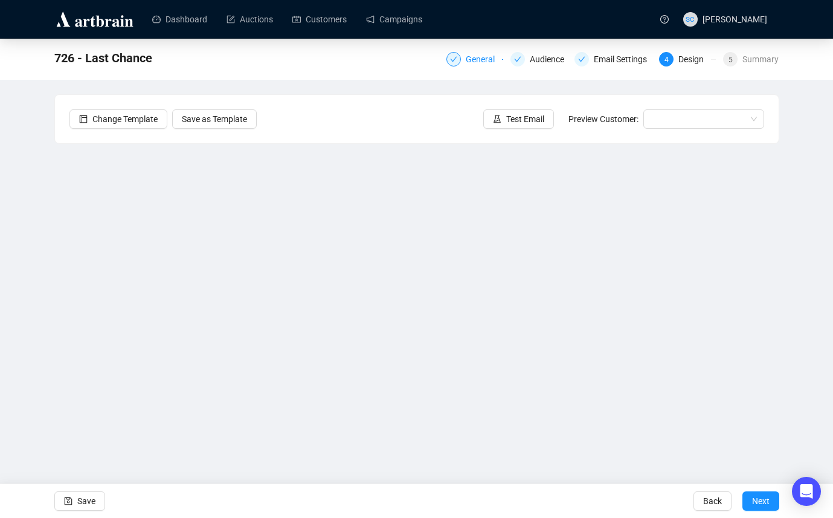
click at [466, 58] on div "General" at bounding box center [484, 59] width 36 height 15
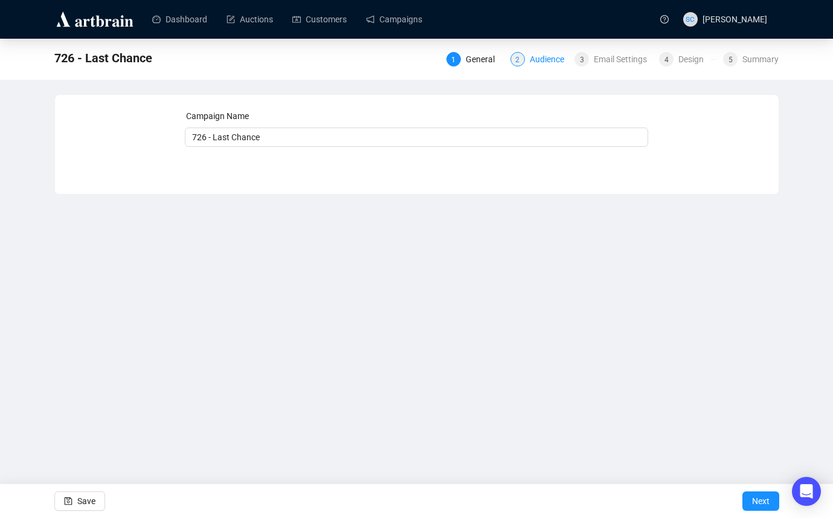
click at [534, 62] on div "Audience" at bounding box center [551, 59] width 42 height 15
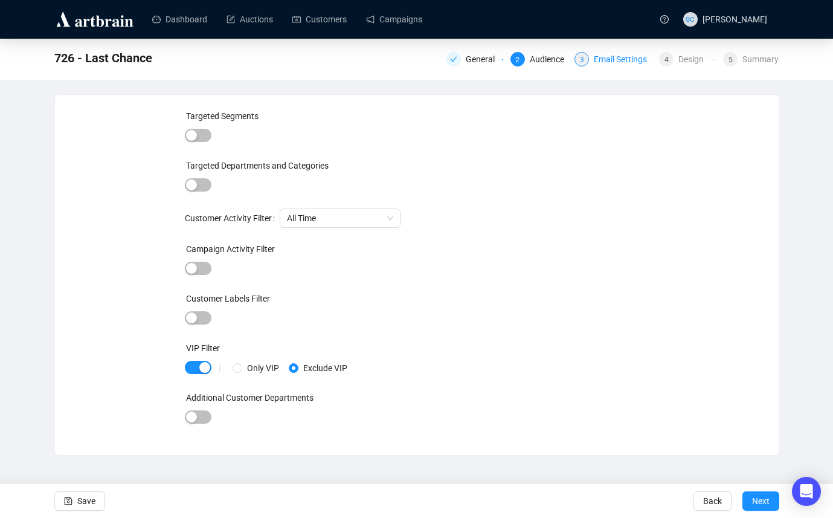
click at [619, 58] on div "Email Settings" at bounding box center [624, 59] width 60 height 15
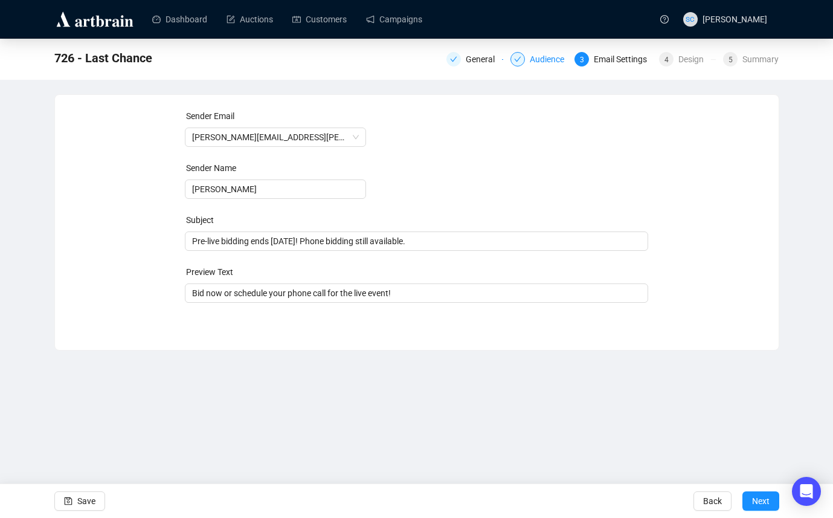
click at [544, 61] on div "Audience" at bounding box center [551, 59] width 42 height 15
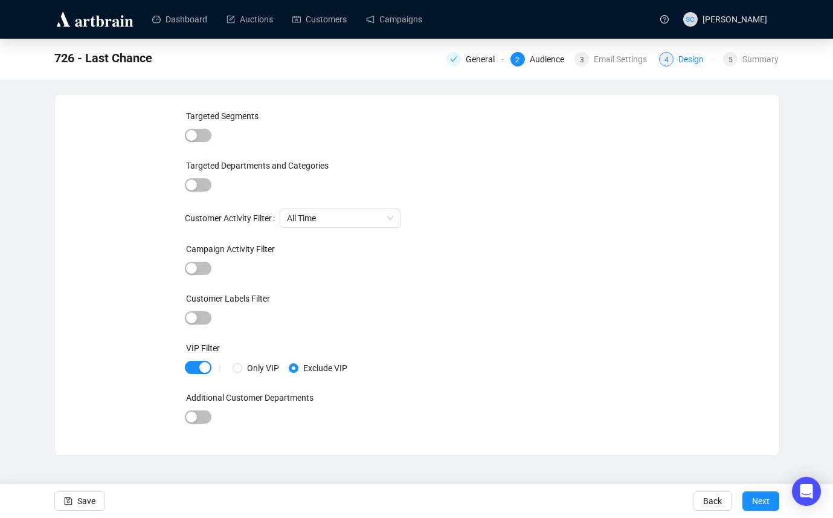
click at [690, 65] on div "Design" at bounding box center [695, 59] width 33 height 15
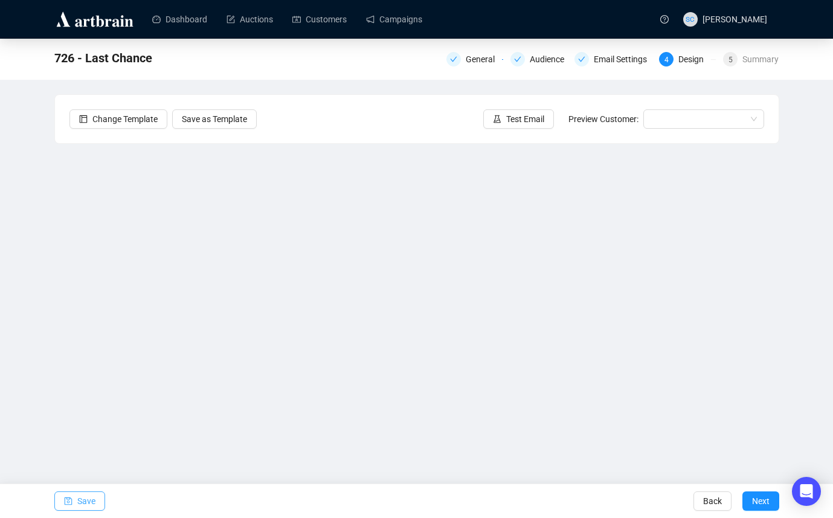
click at [88, 497] on span "Save" at bounding box center [86, 501] width 18 height 34
click at [64, 497] on icon "save" at bounding box center [68, 501] width 8 height 8
click at [73, 497] on button "Save" at bounding box center [79, 500] width 51 height 19
click at [344, 18] on link "Customers" at bounding box center [319, 19] width 54 height 31
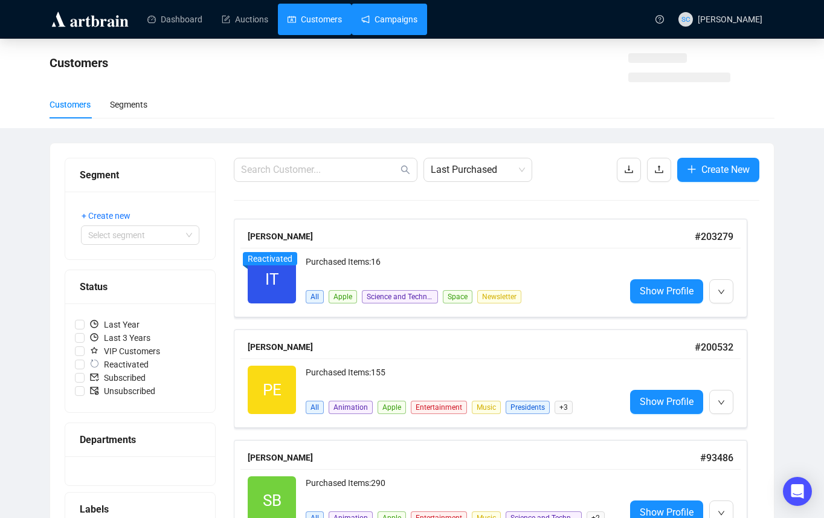
click at [412, 19] on link "Campaigns" at bounding box center [389, 19] width 56 height 31
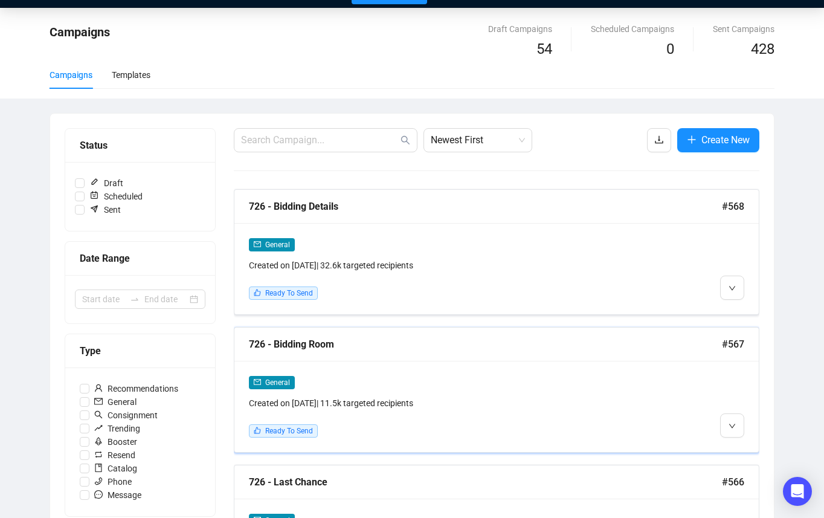
scroll to position [40, 0]
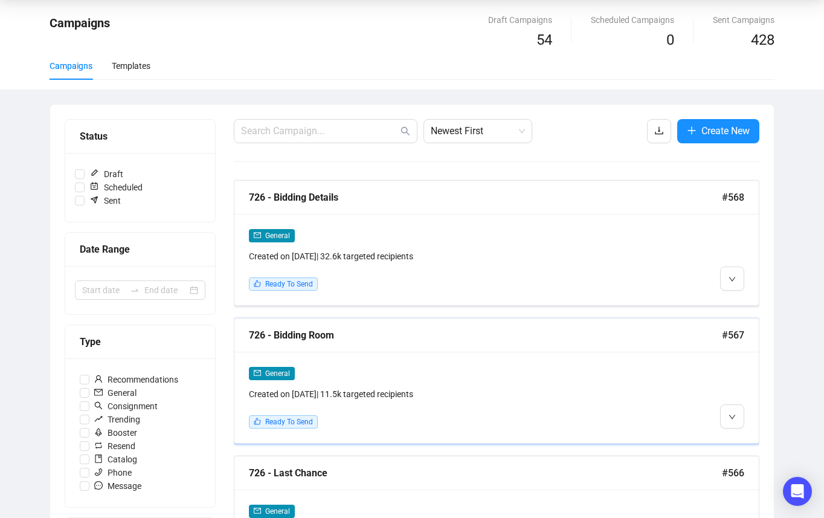
click at [521, 355] on div "General Created on Sep 5, 2025 | 11.5k targeted recipients Ready To Send" at bounding box center [496, 397] width 524 height 91
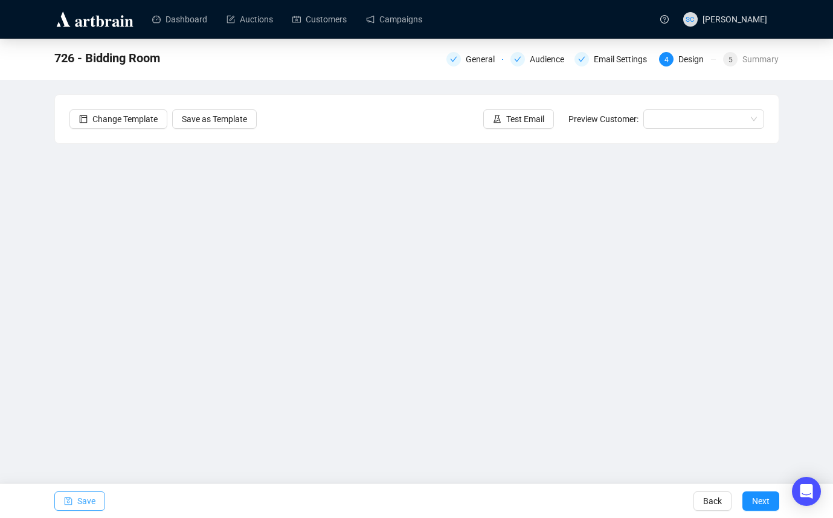
click at [77, 499] on span "Save" at bounding box center [86, 501] width 18 height 34
click at [71, 499] on icon "save" at bounding box center [68, 501] width 8 height 8
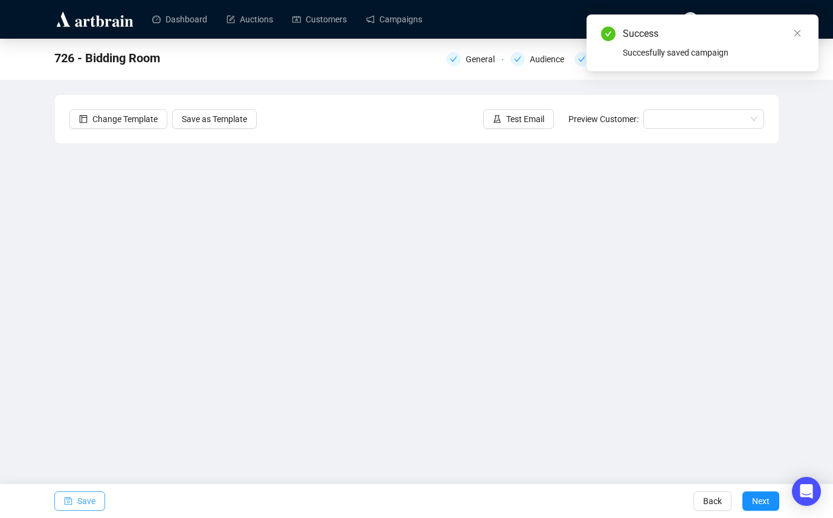
click at [97, 500] on button "Save" at bounding box center [79, 500] width 51 height 19
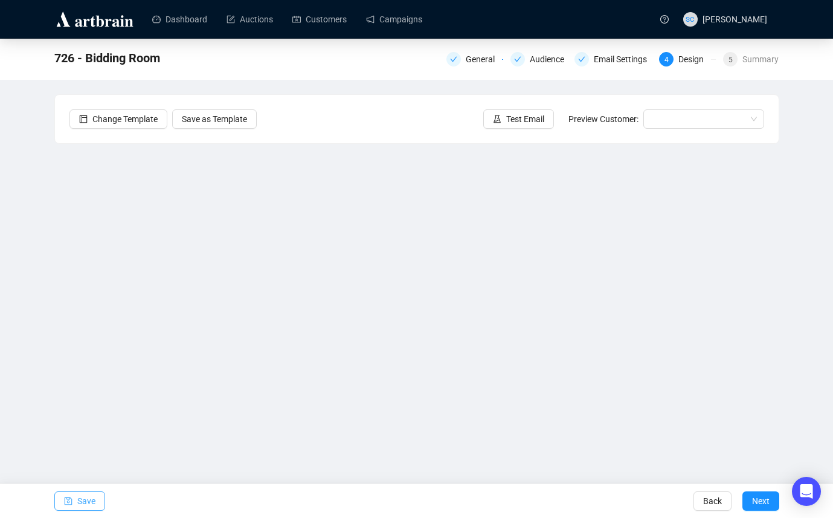
click at [85, 500] on span "Save" at bounding box center [86, 501] width 18 height 34
click at [76, 501] on button "Save" at bounding box center [79, 500] width 51 height 19
click at [88, 502] on span "Save" at bounding box center [86, 501] width 18 height 34
click at [86, 505] on span "Save" at bounding box center [86, 501] width 18 height 34
click at [91, 506] on span "Save" at bounding box center [86, 501] width 18 height 34
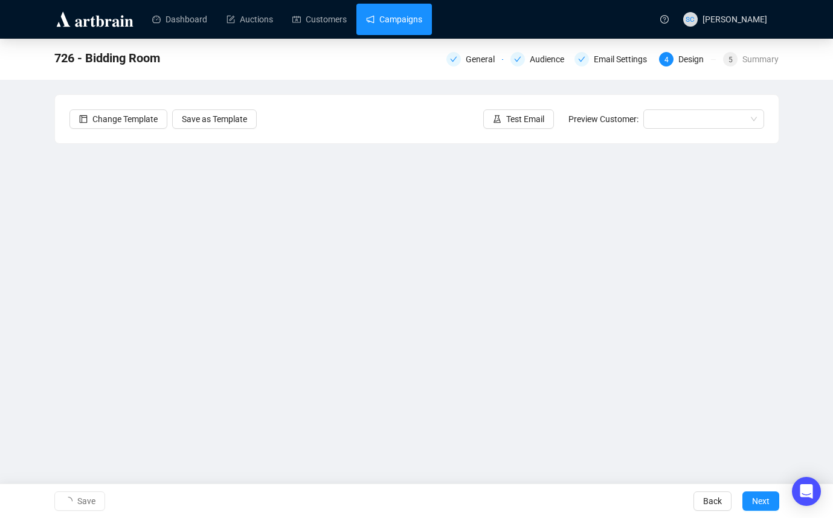
click at [408, 24] on link "Campaigns" at bounding box center [394, 19] width 56 height 31
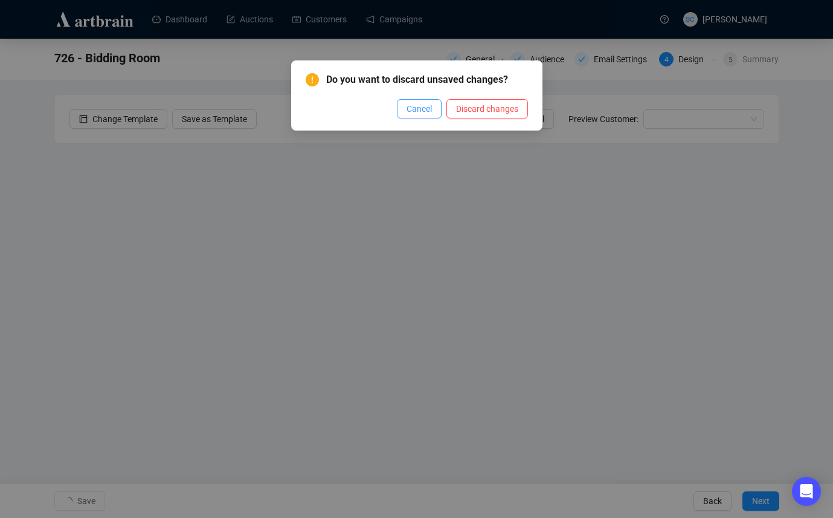
click at [418, 109] on span "Cancel" at bounding box center [419, 108] width 25 height 13
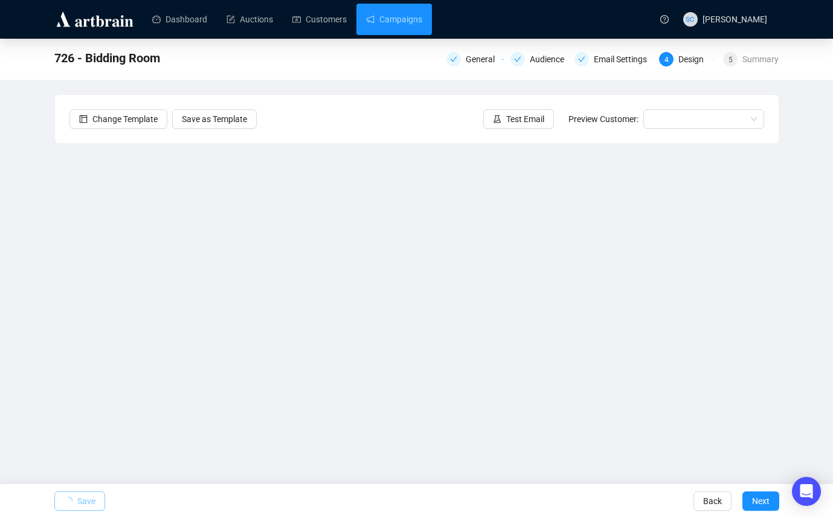
click at [94, 499] on span "Save" at bounding box center [86, 501] width 18 height 34
click at [479, 17] on ul "Dashboard Auctions Customers Campaigns" at bounding box center [396, 19] width 507 height 31
click at [395, 11] on link "Campaigns" at bounding box center [394, 19] width 56 height 31
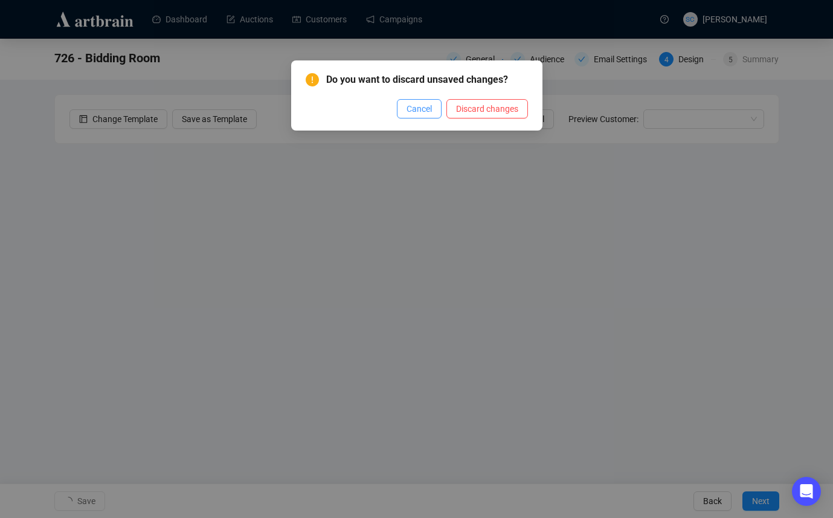
click at [416, 106] on span "Cancel" at bounding box center [419, 108] width 25 height 13
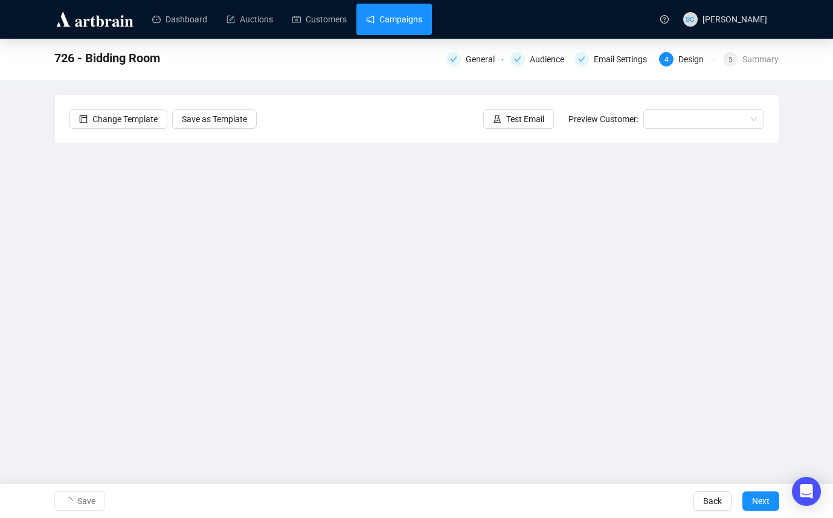
click at [385, 27] on link "Campaigns" at bounding box center [394, 19] width 56 height 31
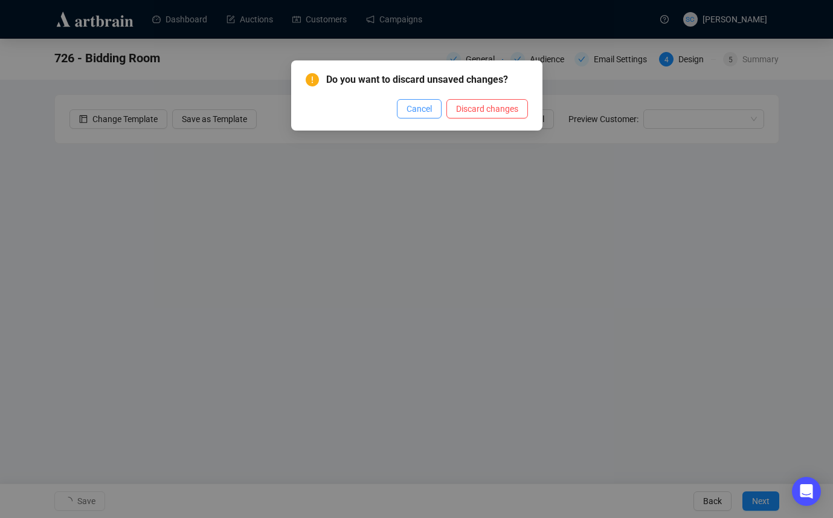
click at [418, 102] on button "Cancel" at bounding box center [419, 108] width 45 height 19
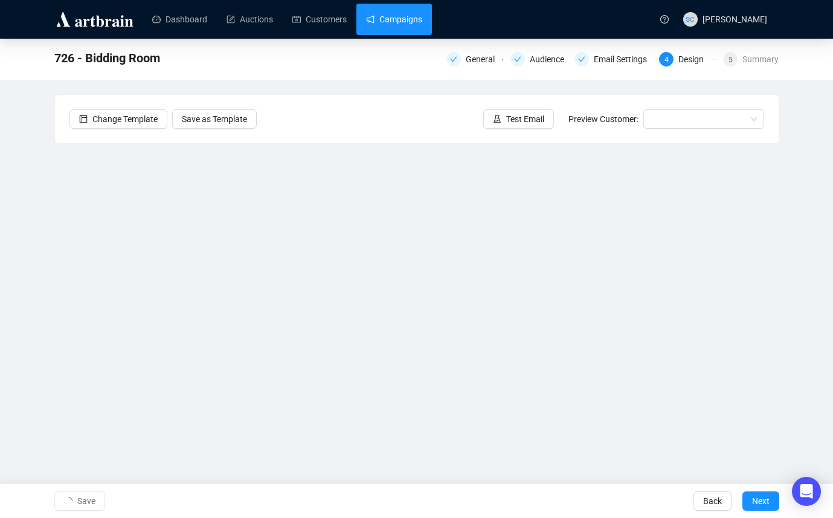
click at [416, 23] on link "Campaigns" at bounding box center [394, 19] width 56 height 31
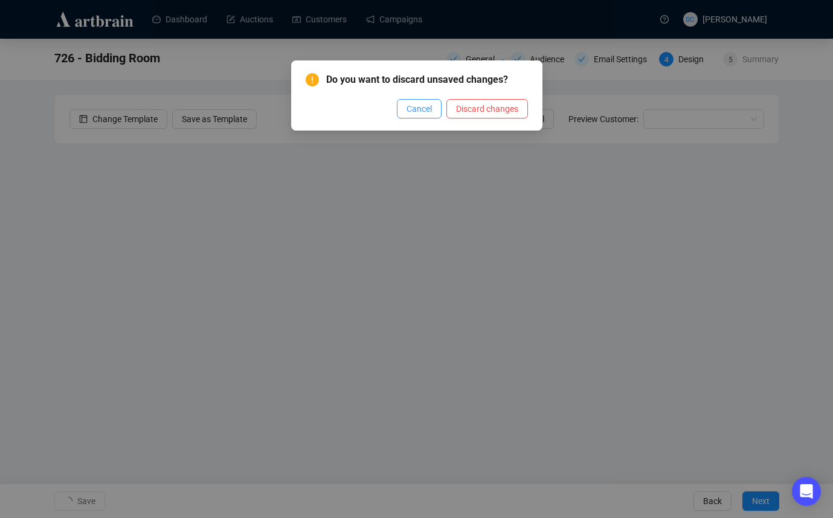
click at [421, 108] on span "Cancel" at bounding box center [419, 108] width 25 height 13
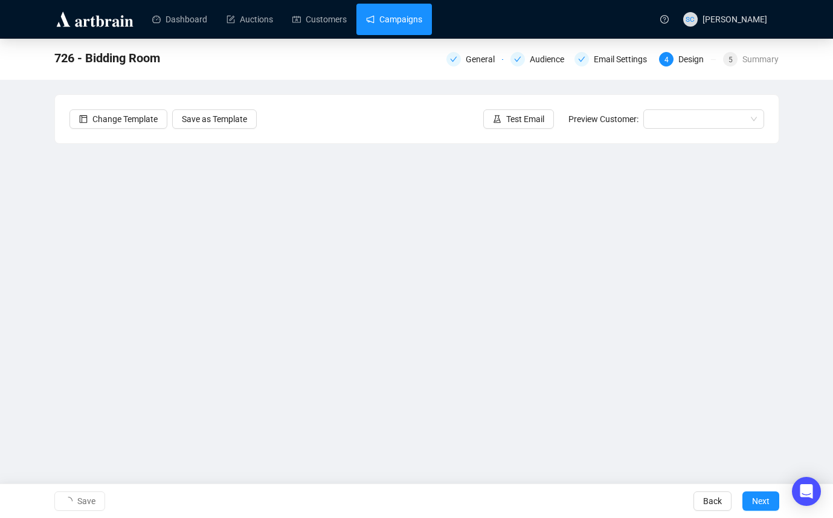
click at [412, 12] on link "Campaigns" at bounding box center [394, 19] width 56 height 31
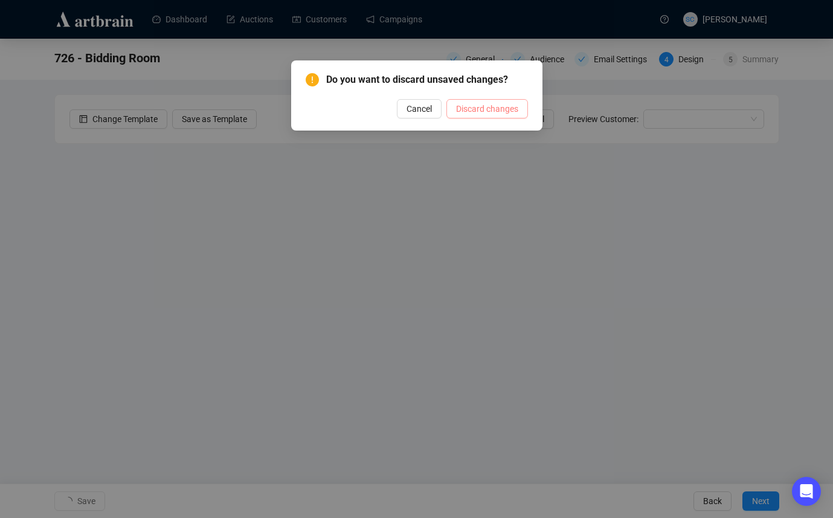
click at [489, 111] on span "Discard changes" at bounding box center [487, 108] width 62 height 13
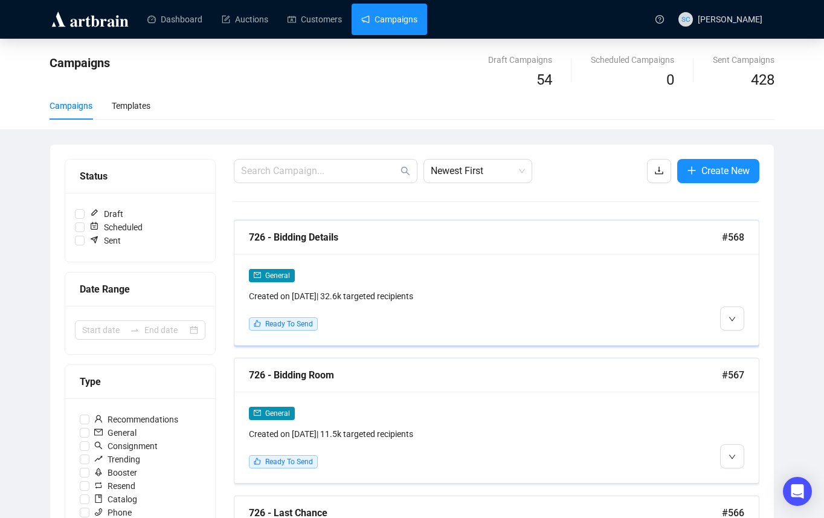
scroll to position [15, 0]
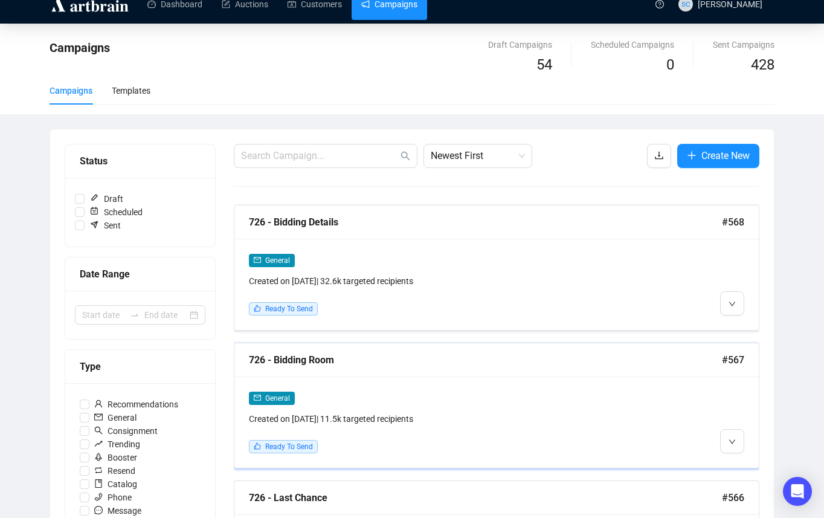
click at [389, 370] on div "726 - Bidding Room #567" at bounding box center [496, 360] width 524 height 34
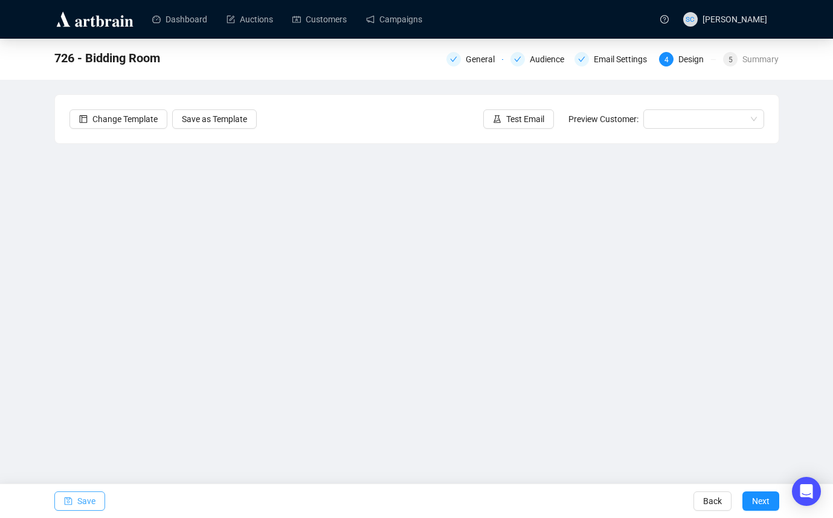
click at [79, 501] on span "Save" at bounding box center [86, 501] width 18 height 34
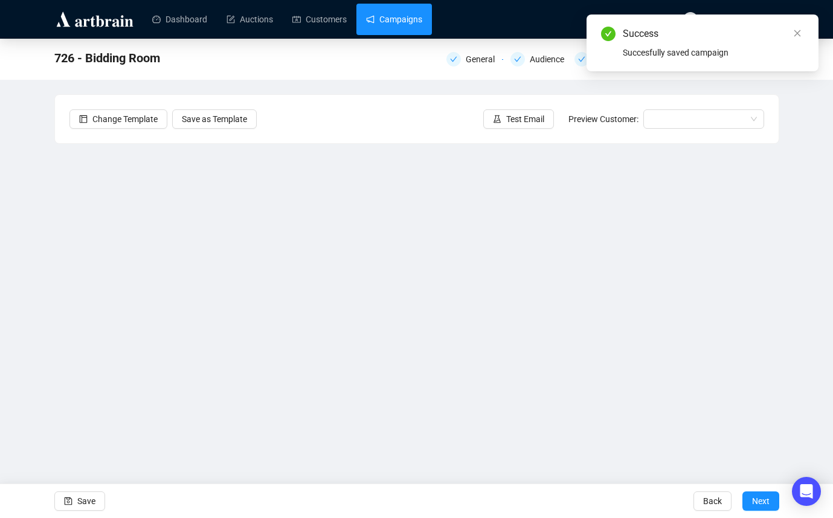
click at [422, 25] on link "Campaigns" at bounding box center [394, 19] width 56 height 31
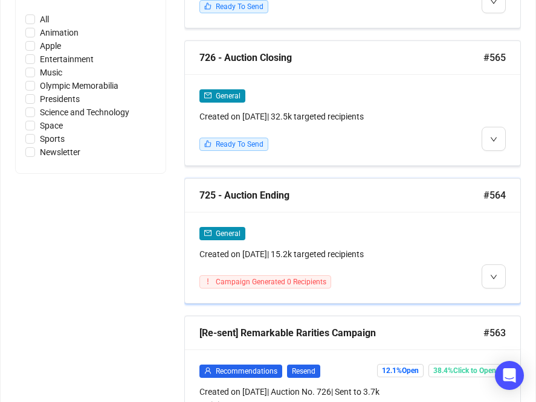
click at [370, 213] on div "725 - Auction Ending #564" at bounding box center [352, 196] width 335 height 34
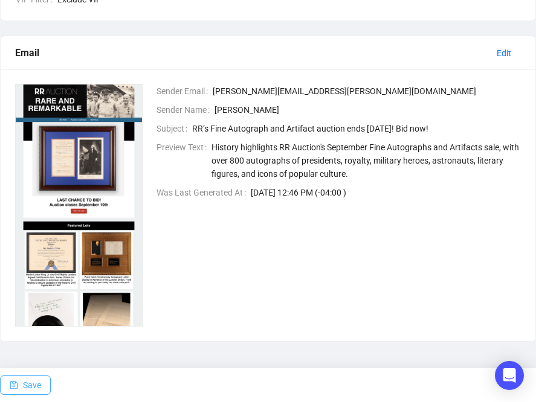
click at [15, 387] on icon "save" at bounding box center [14, 385] width 8 height 8
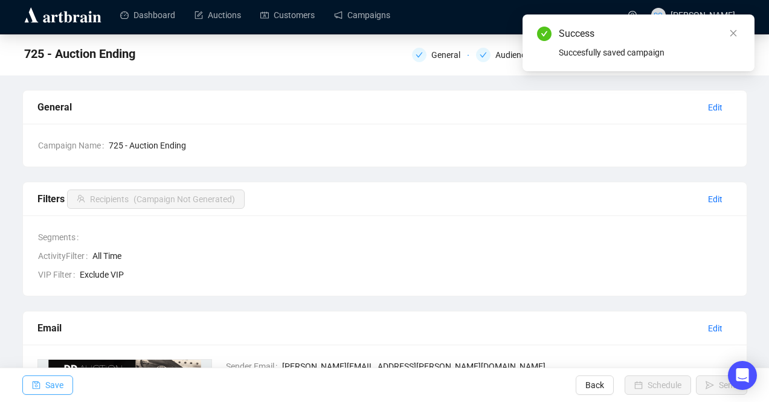
scroll to position [0, 0]
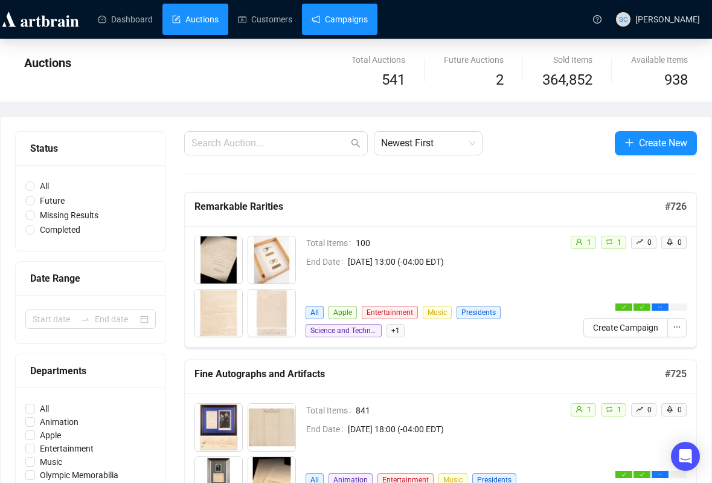
click at [352, 24] on link "Campaigns" at bounding box center [340, 19] width 56 height 31
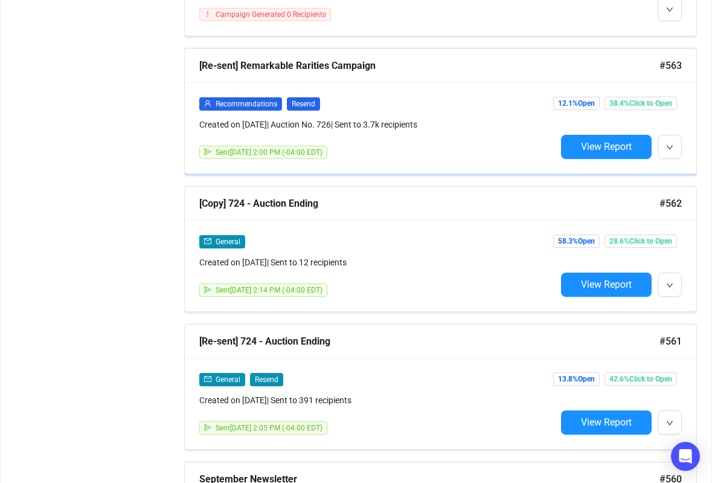
scroll to position [799, 0]
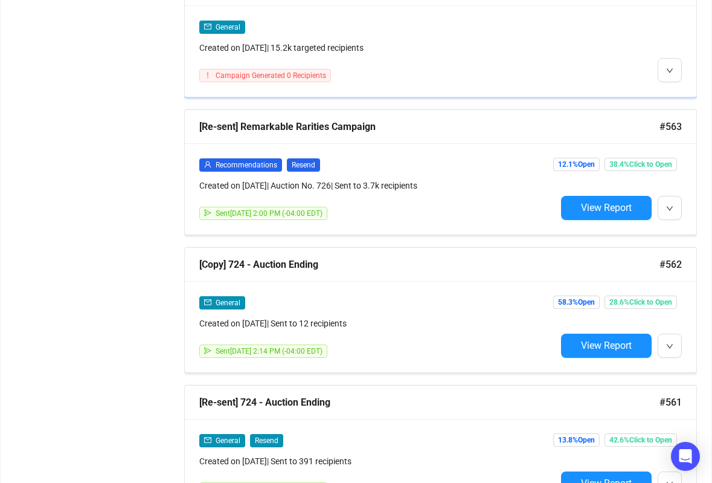
click at [434, 79] on div "Campaign Generated 0 Recipients" at bounding box center [377, 75] width 357 height 13
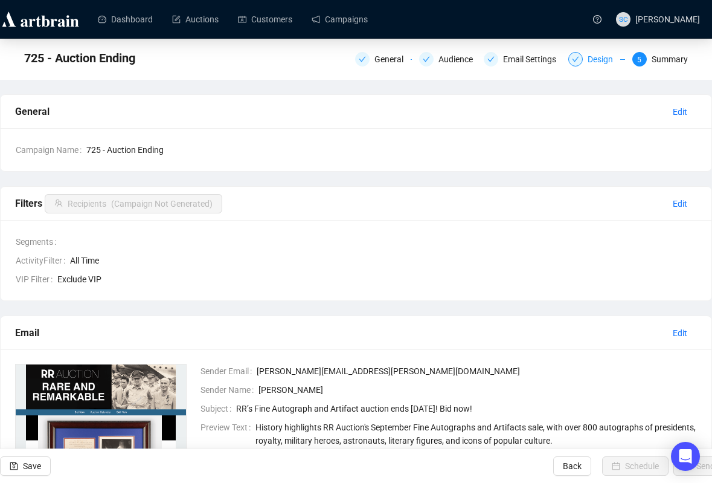
click at [595, 54] on div "Design" at bounding box center [604, 59] width 33 height 15
